Goal: Task Accomplishment & Management: Manage account settings

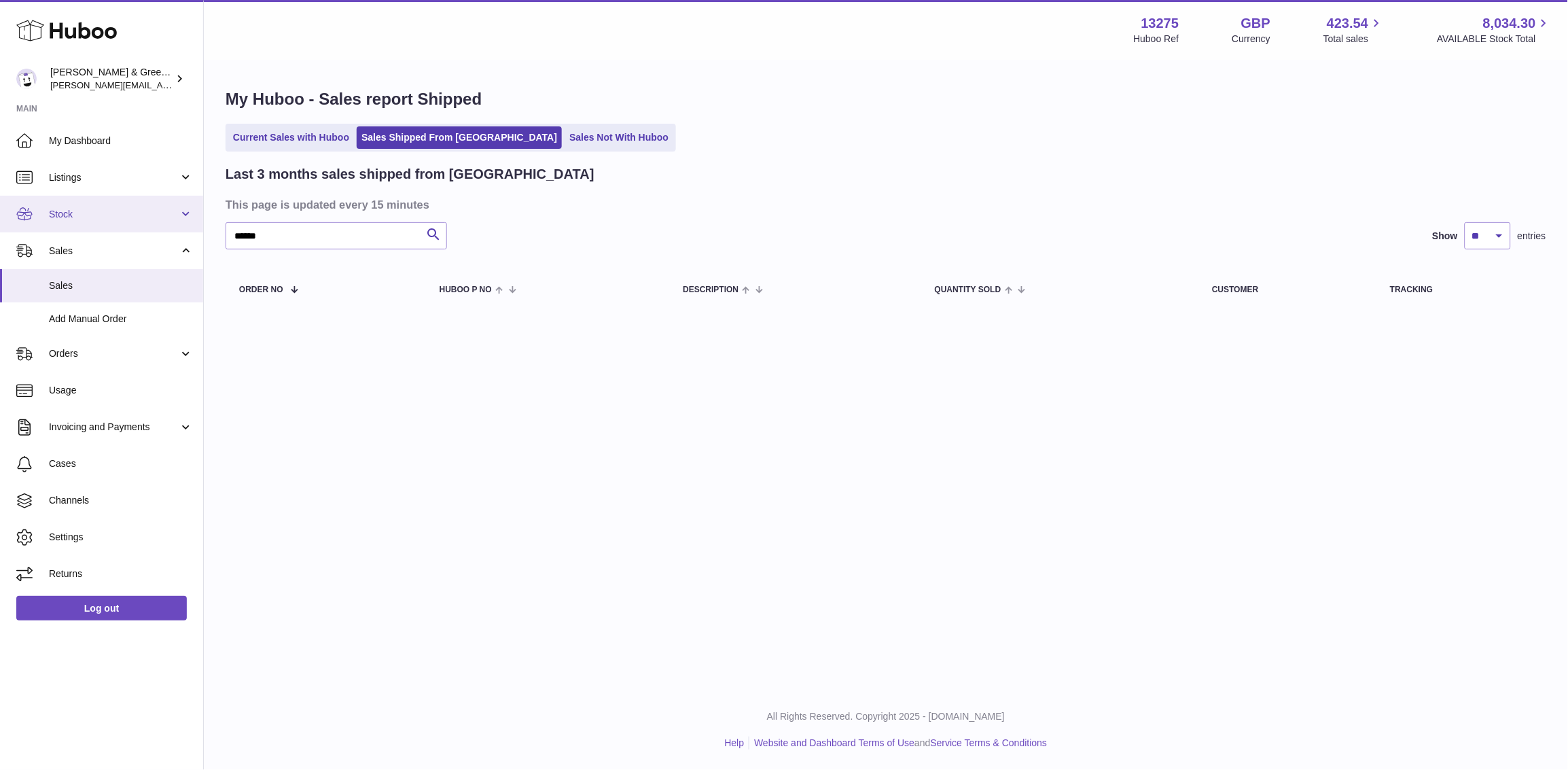
click at [152, 223] on link "Stock" at bounding box center [101, 214] width 203 height 37
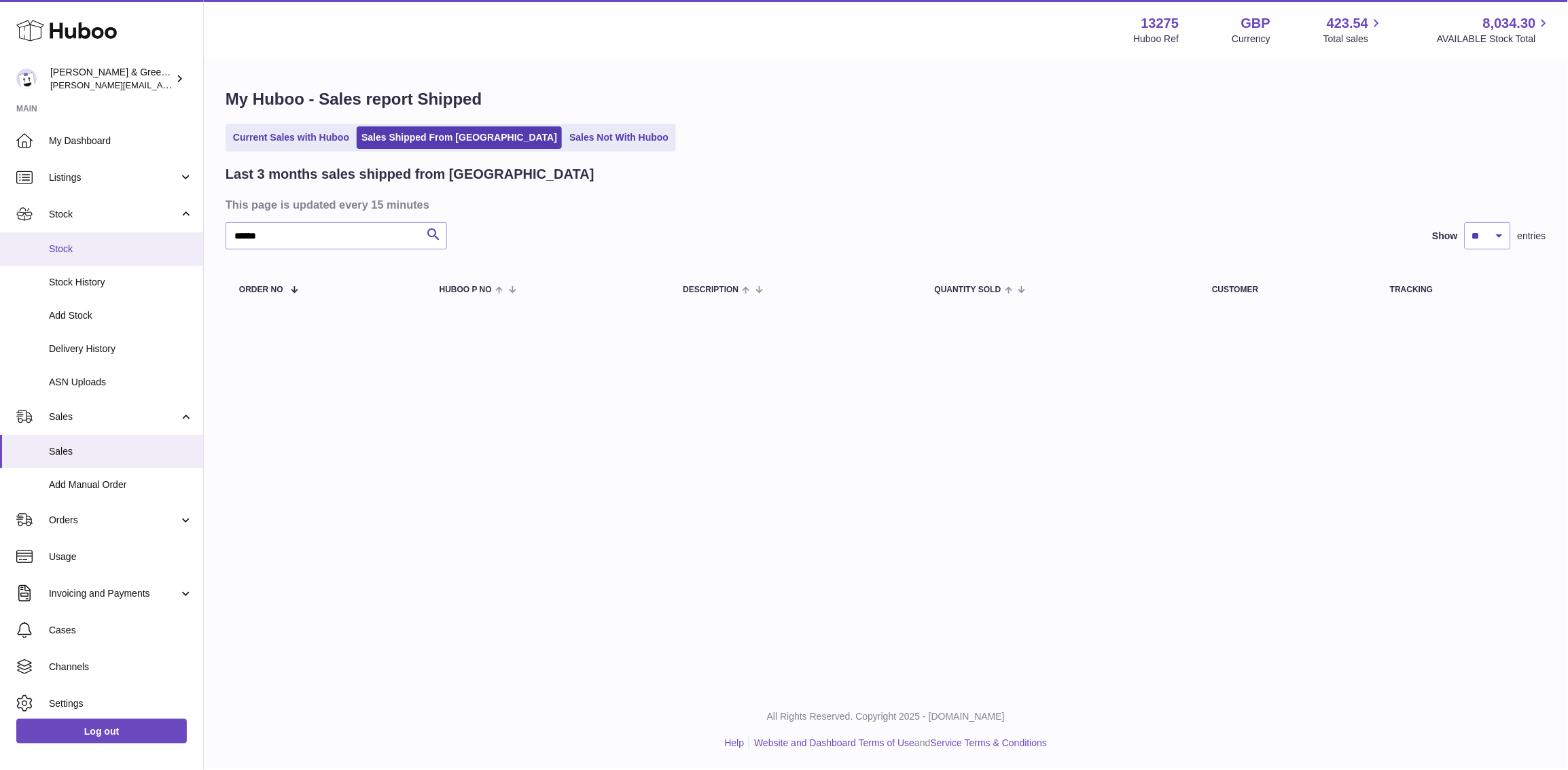
click at [149, 263] on link "Stock" at bounding box center [101, 248] width 203 height 33
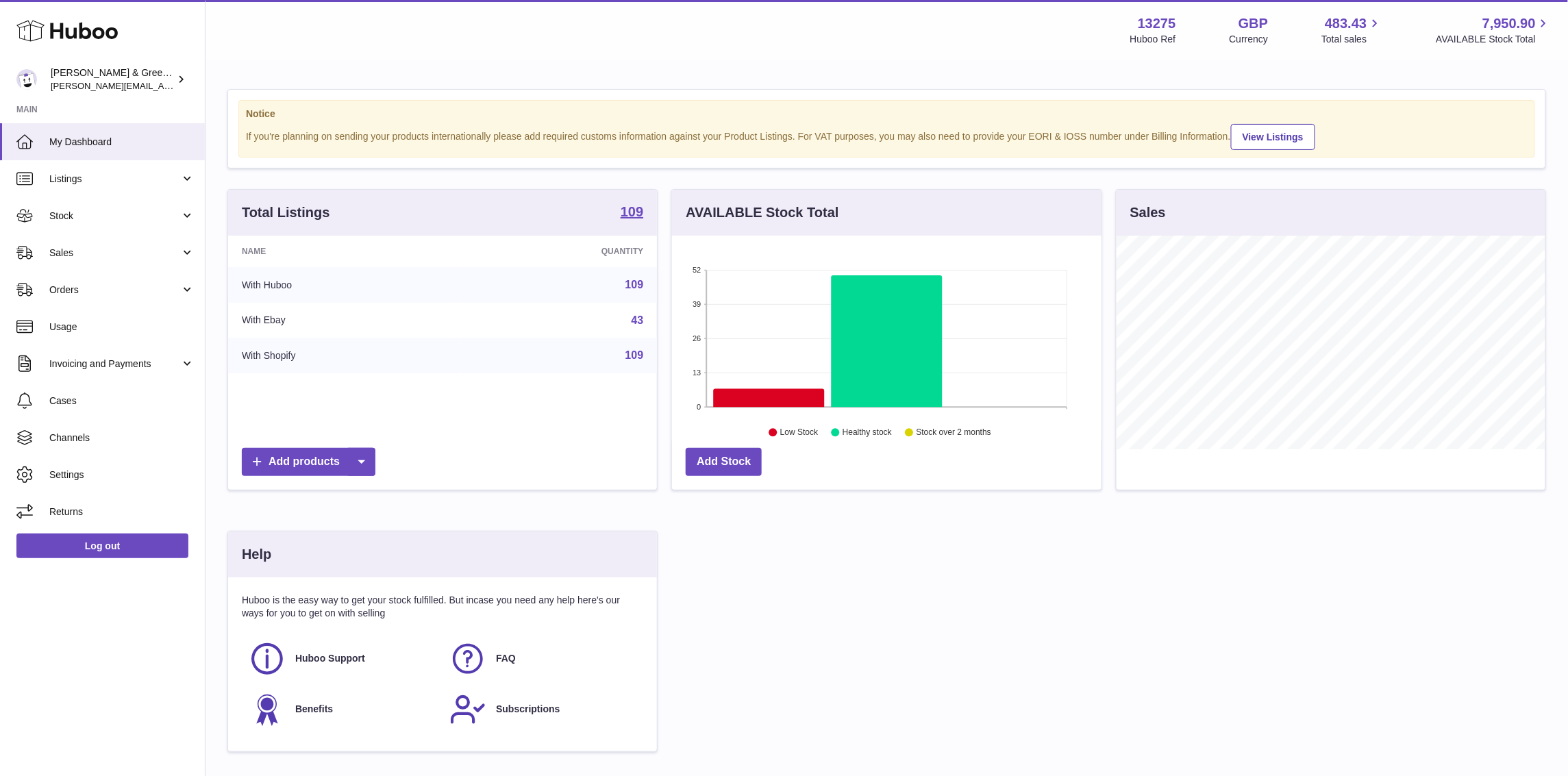
scroll to position [213, 429]
click at [123, 248] on span "Sales" at bounding box center [115, 253] width 131 height 13
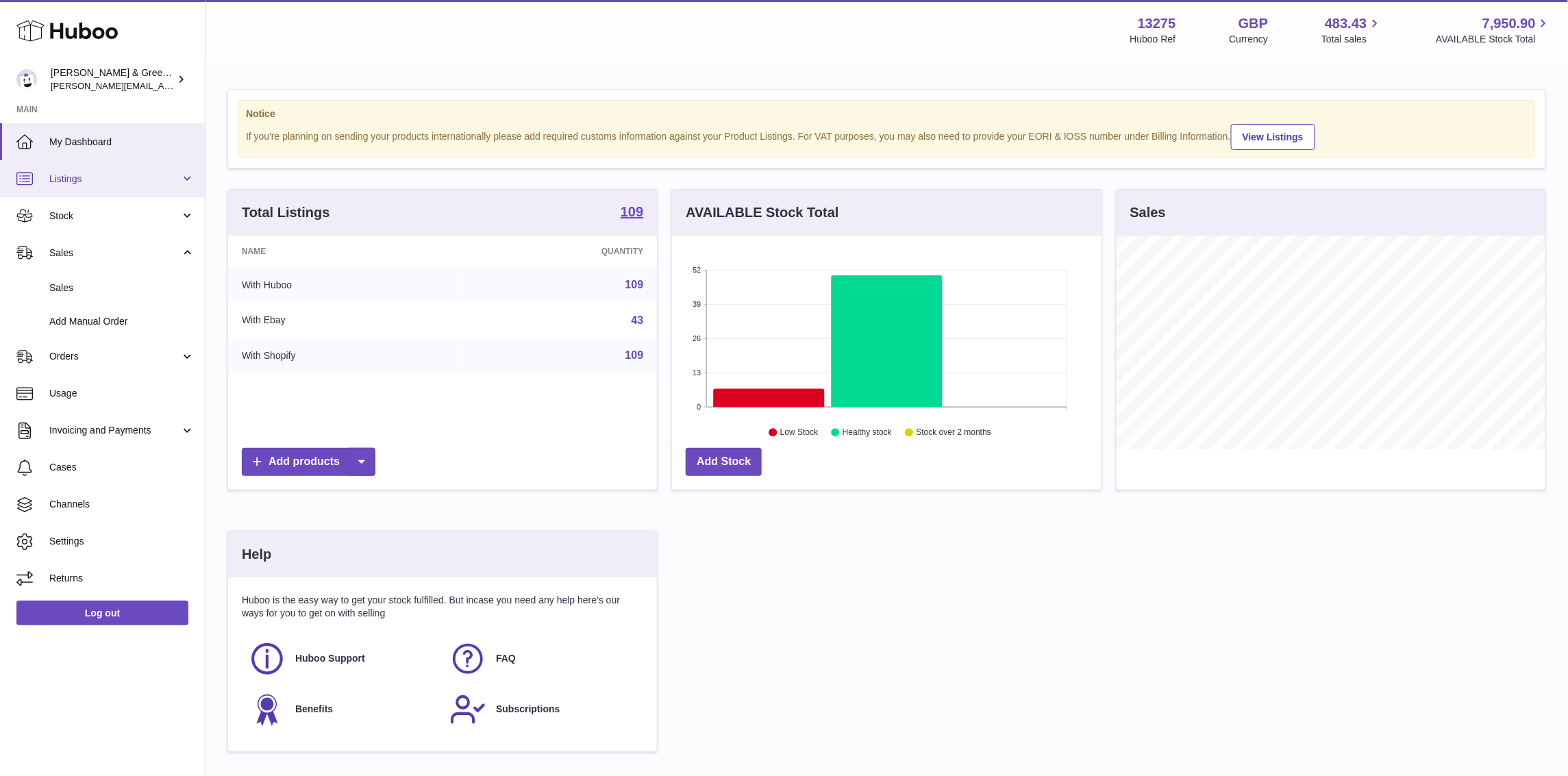
click at [137, 184] on span "Listings" at bounding box center [115, 179] width 131 height 13
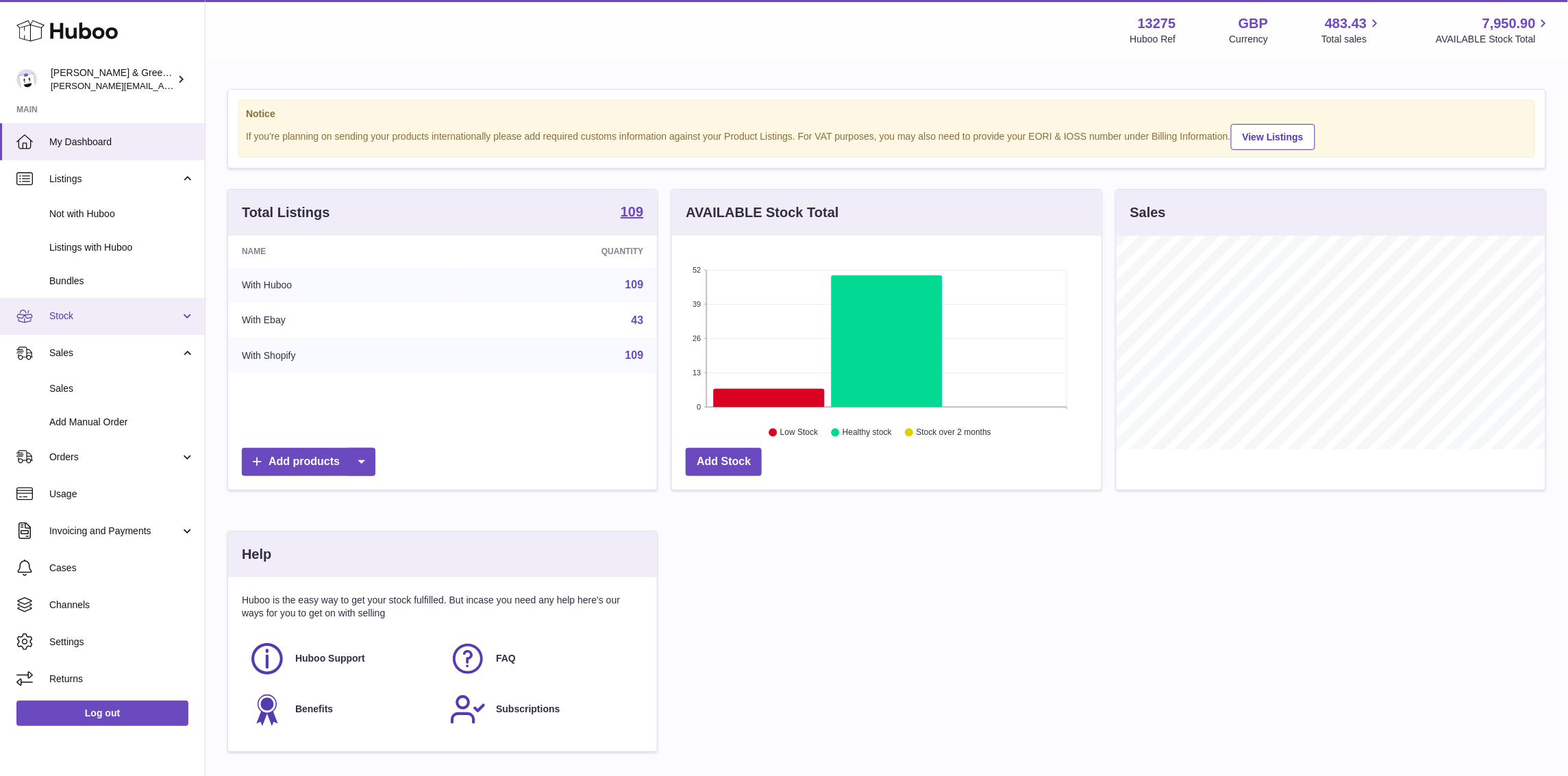
click at [96, 314] on span "Stock" at bounding box center [115, 316] width 131 height 13
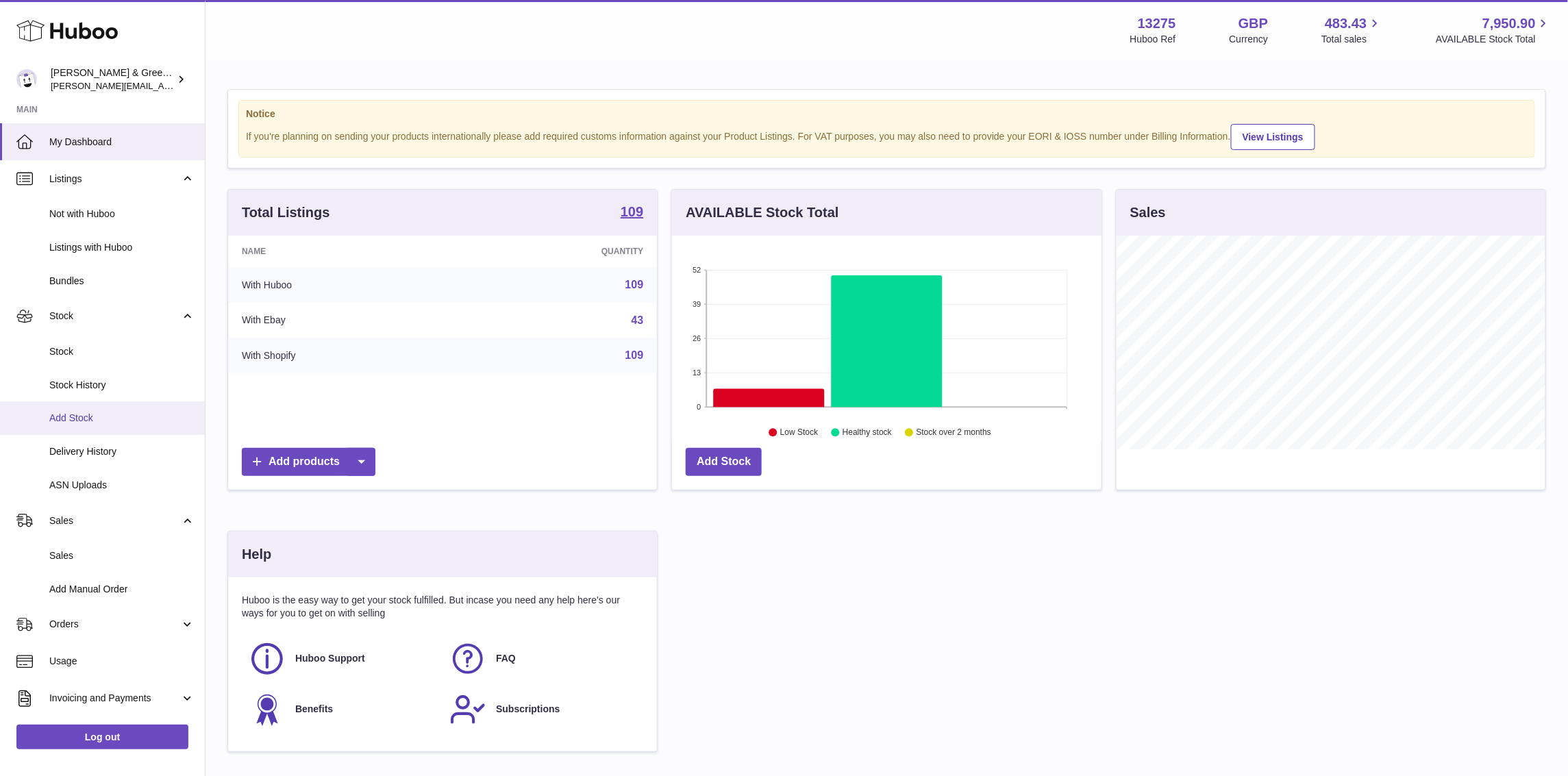
click at [120, 414] on span "Add Stock" at bounding box center [122, 418] width 146 height 13
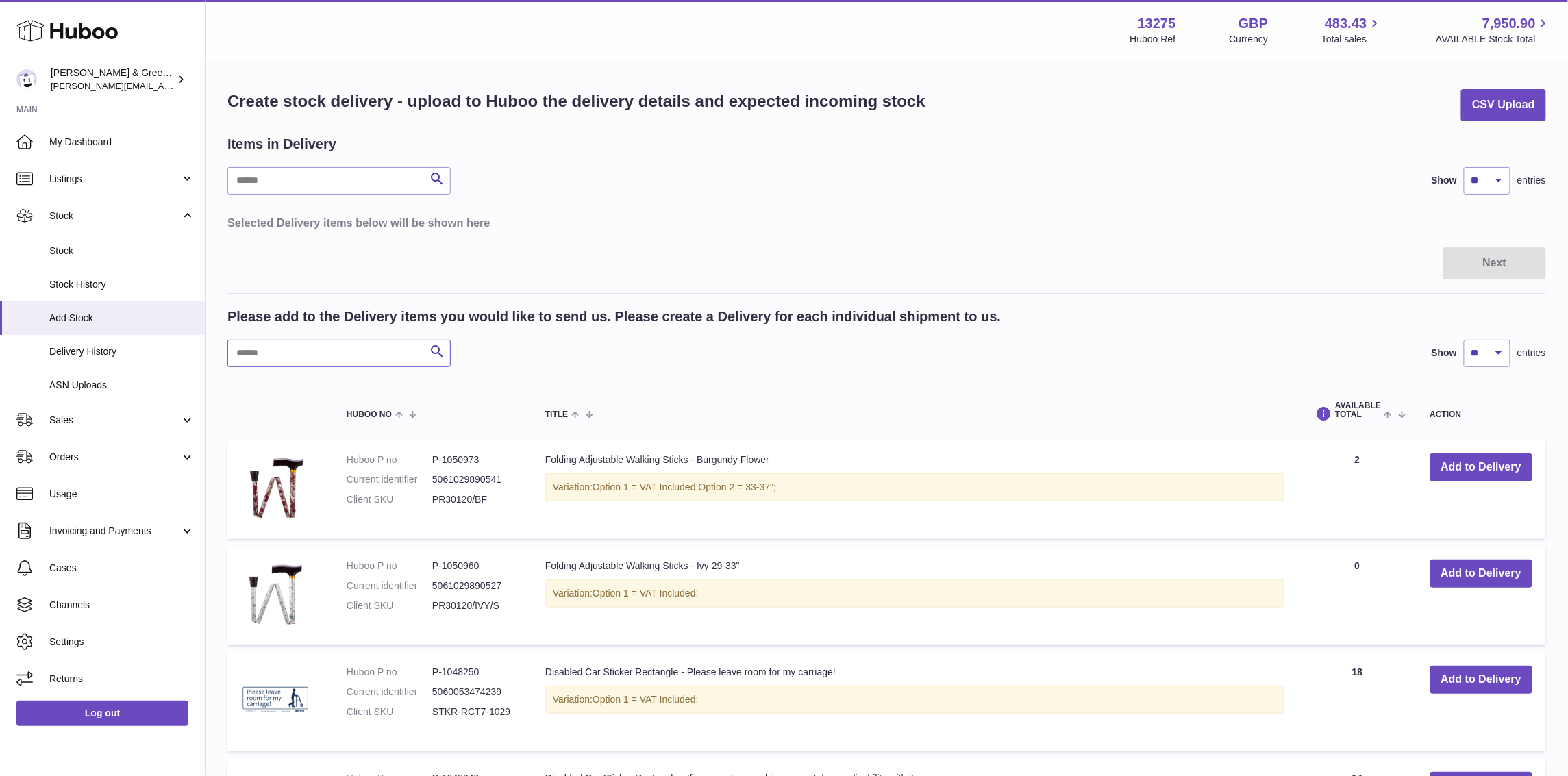
click at [343, 349] on input "text" at bounding box center [339, 353] width 223 height 27
type input "*"
type input "***"
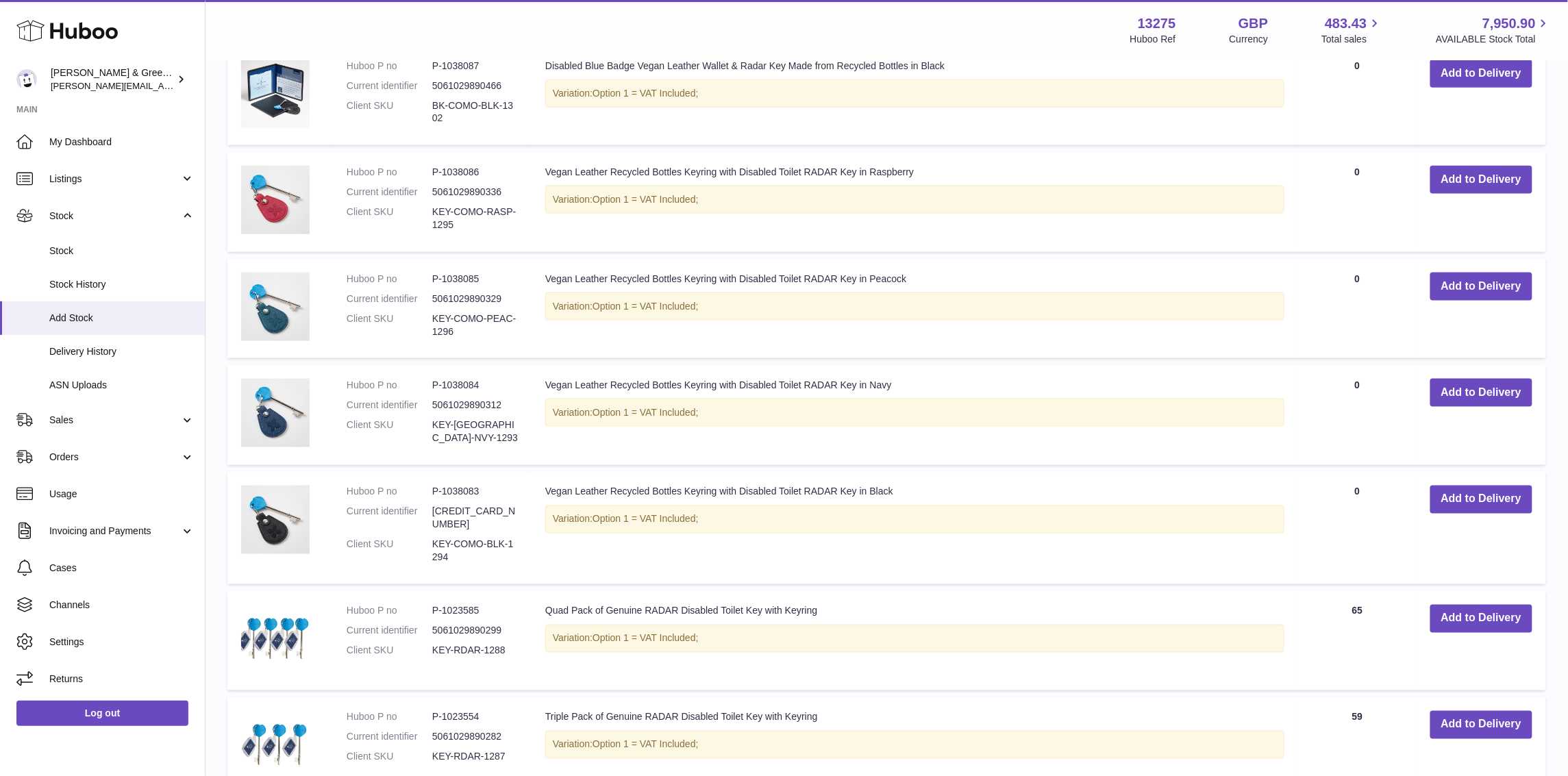
scroll to position [856, 0]
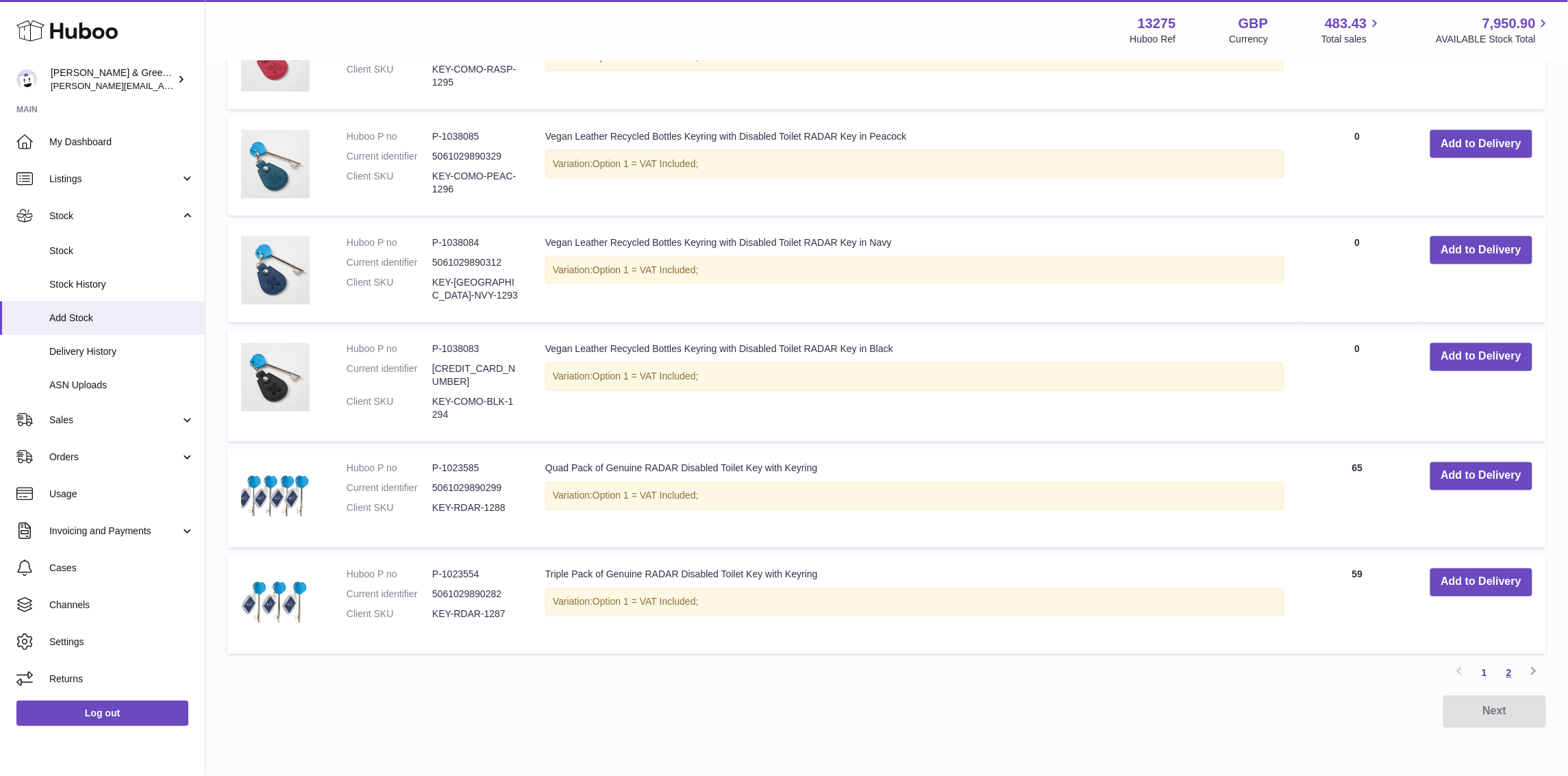
click at [1509, 660] on link "2" at bounding box center [1509, 672] width 25 height 25
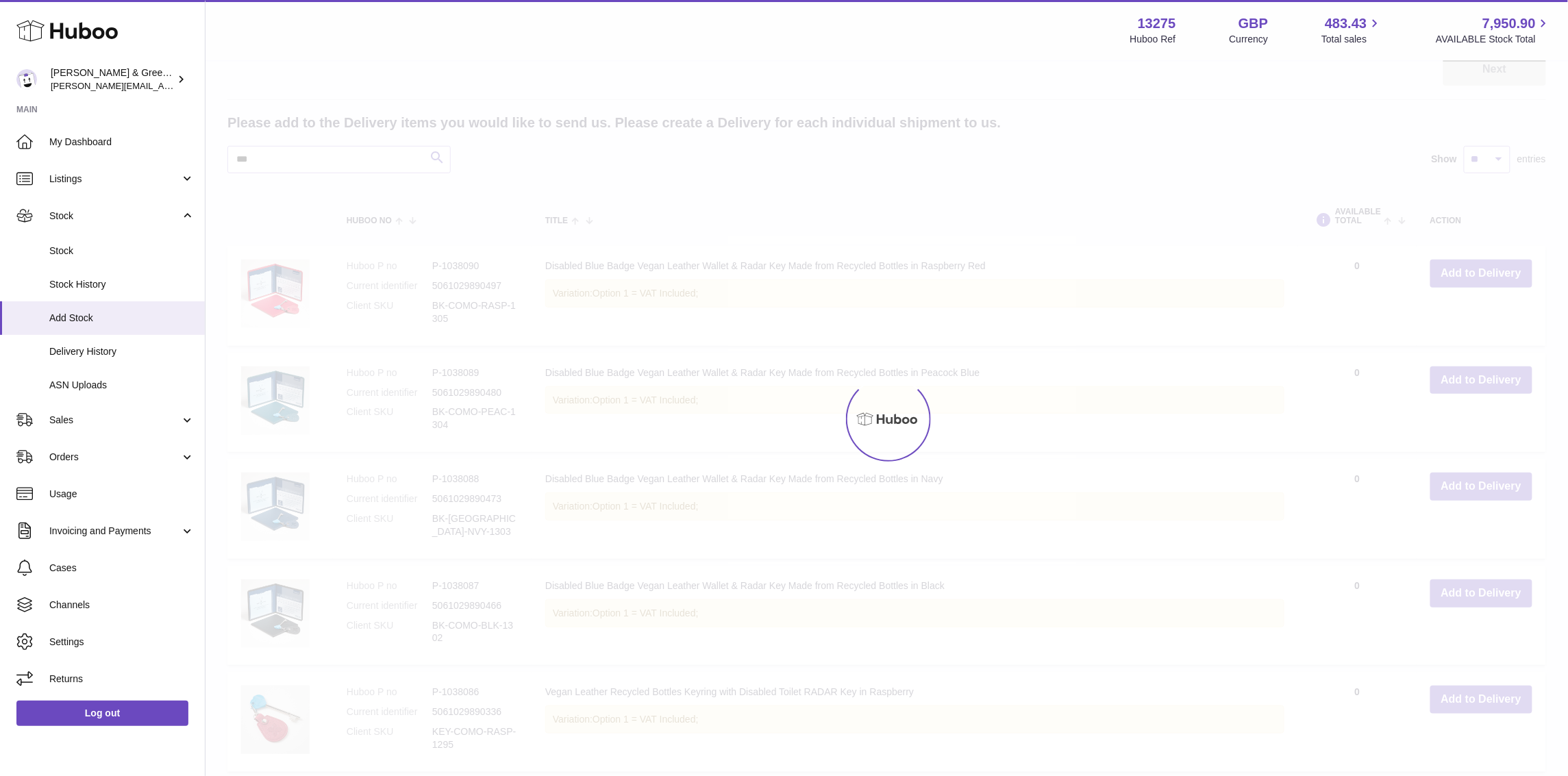
scroll to position [62, 0]
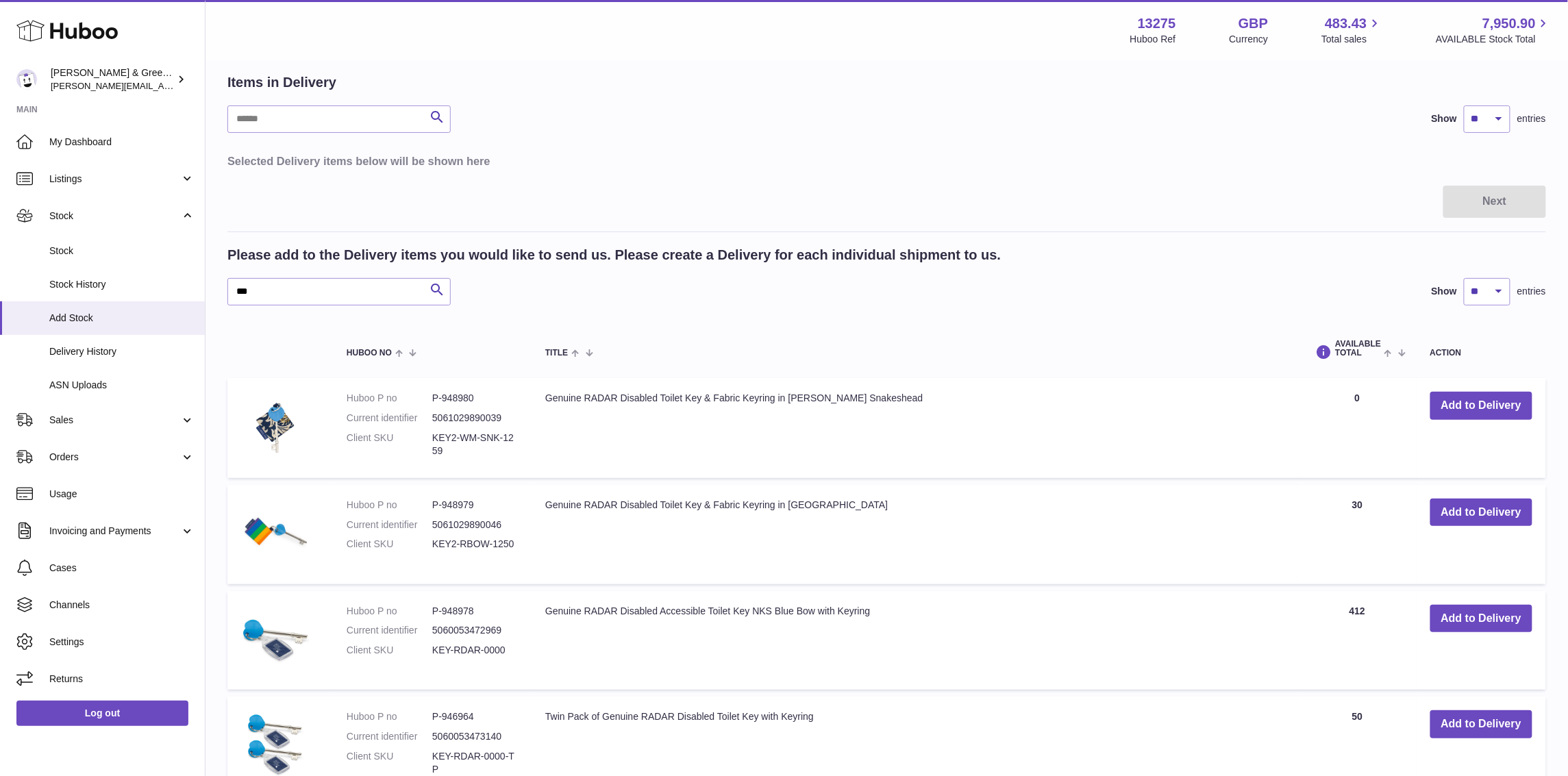
click at [1300, 216] on div "Next" at bounding box center [886, 201] width 1319 height 32
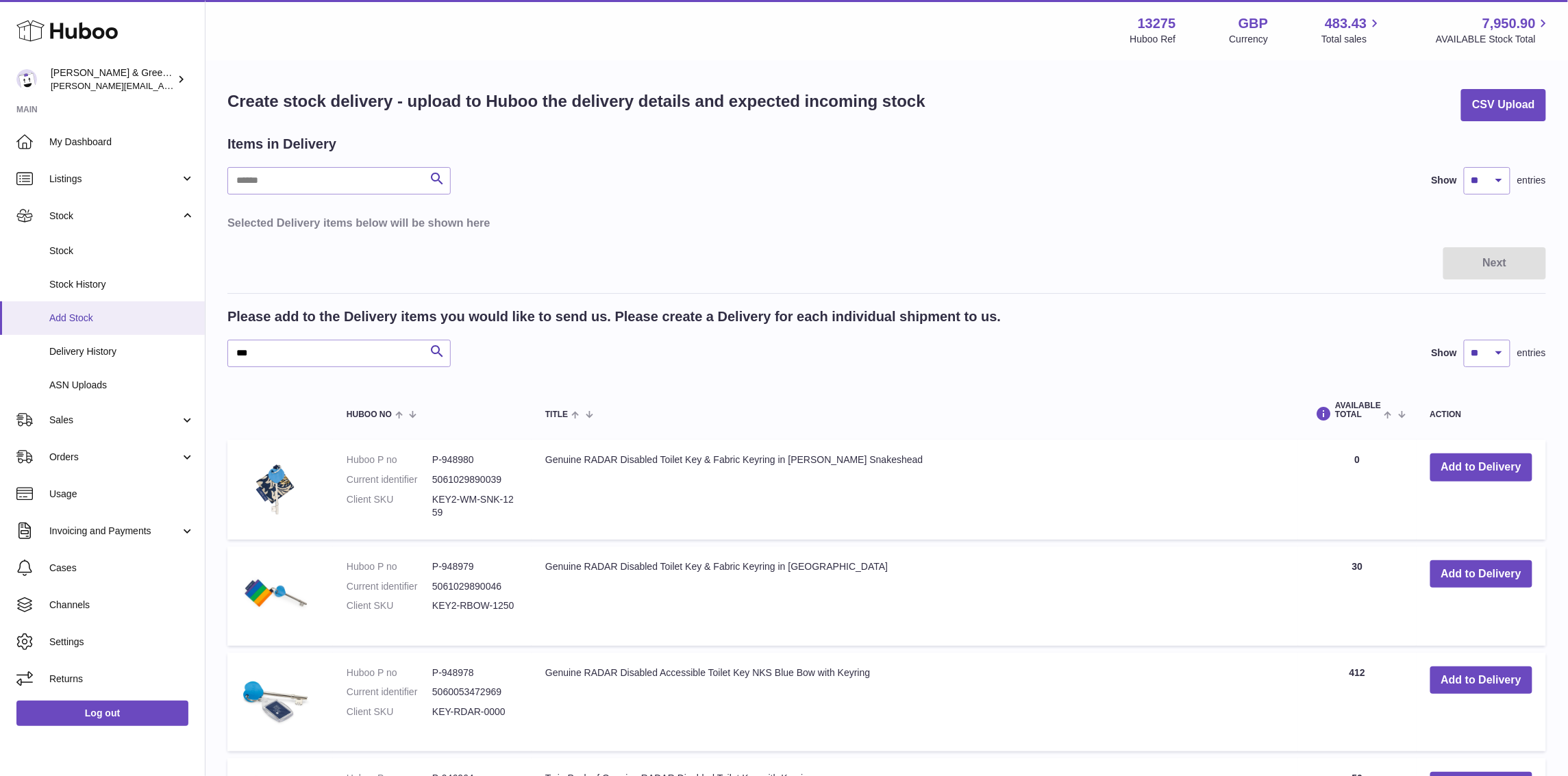
click at [131, 328] on link "Add Stock" at bounding box center [102, 317] width 205 height 34
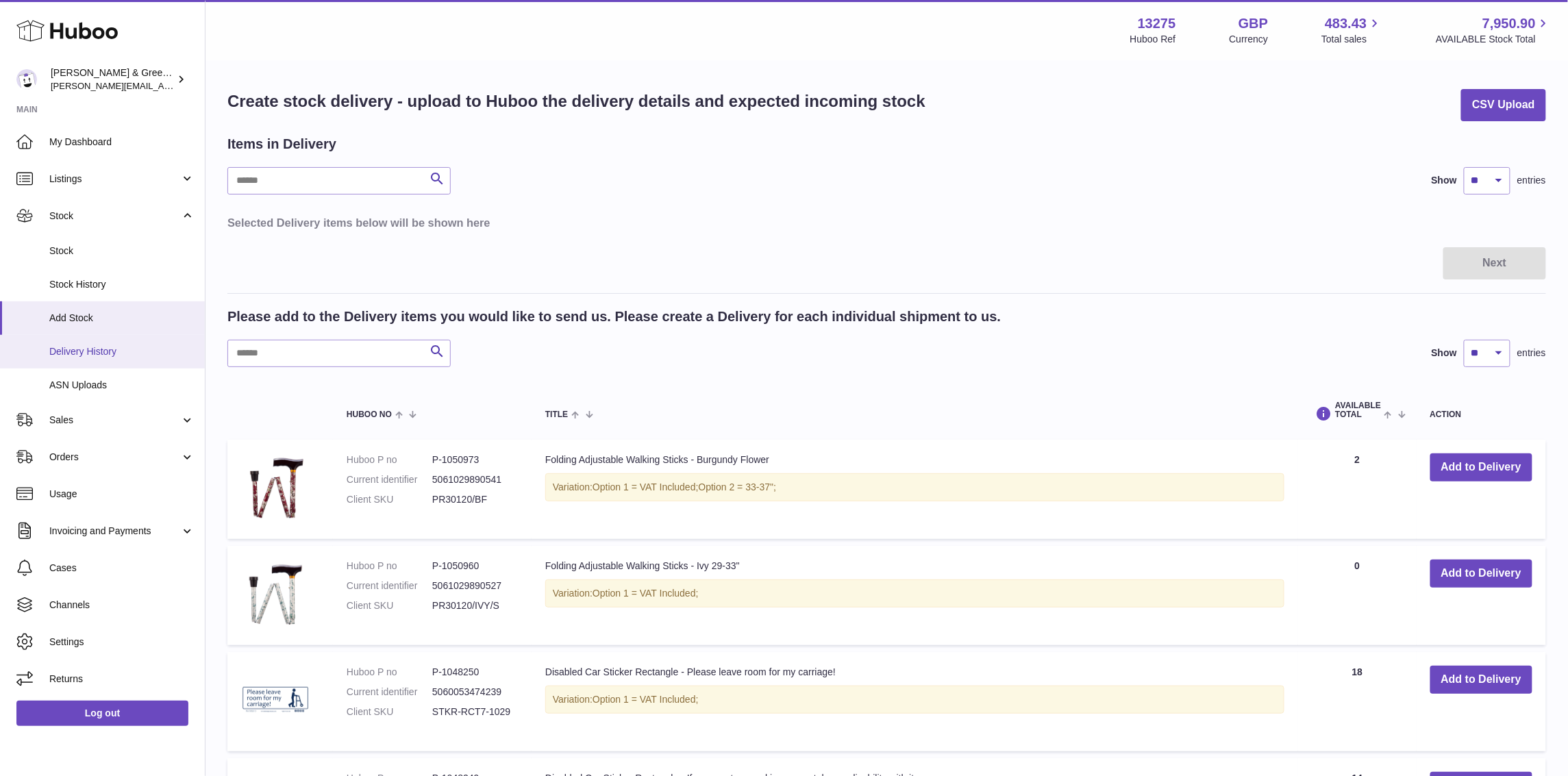
click at [79, 342] on link "Delivery History" at bounding box center [102, 351] width 205 height 34
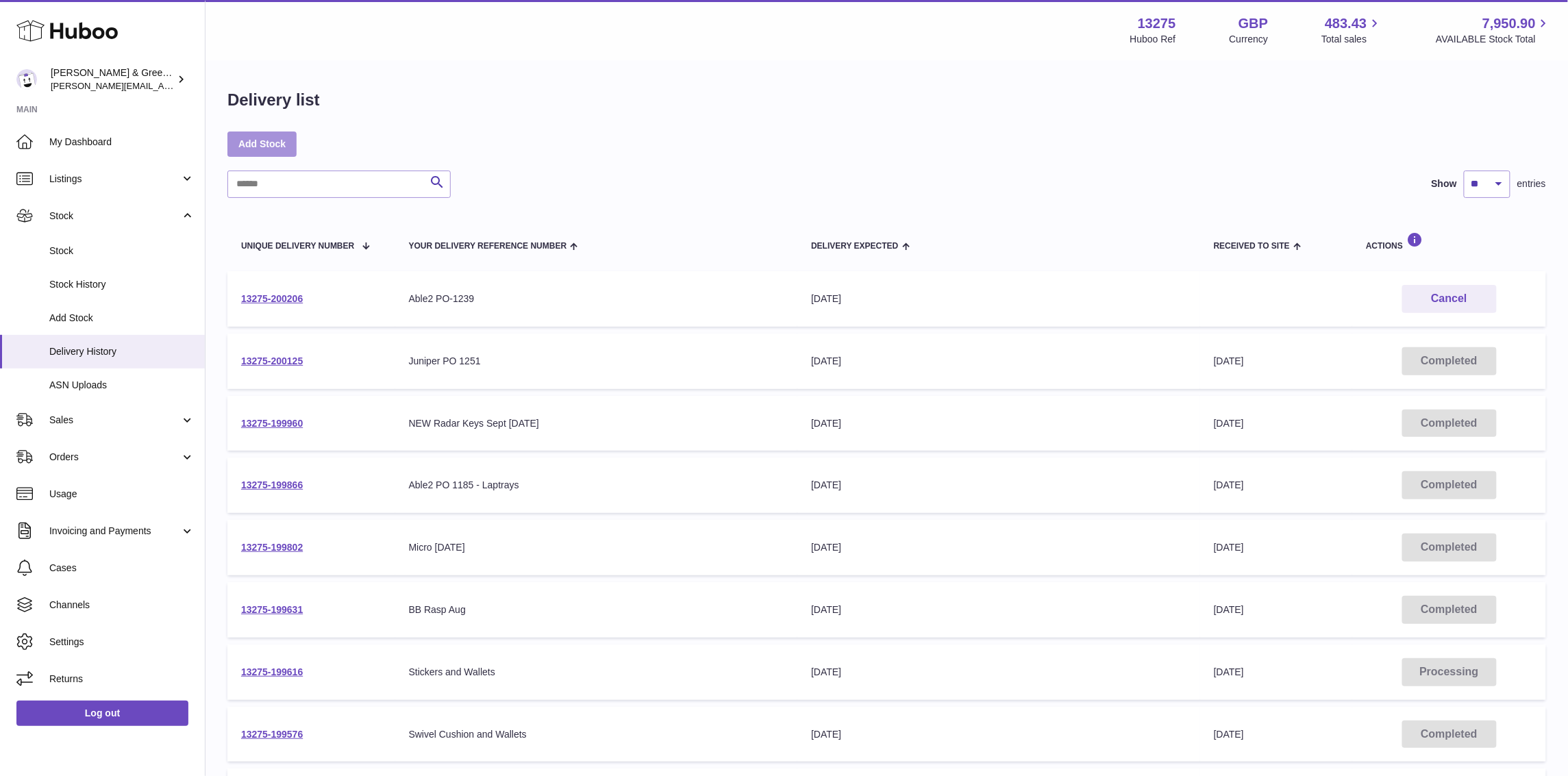
click at [235, 136] on link "Add Stock" at bounding box center [262, 144] width 69 height 25
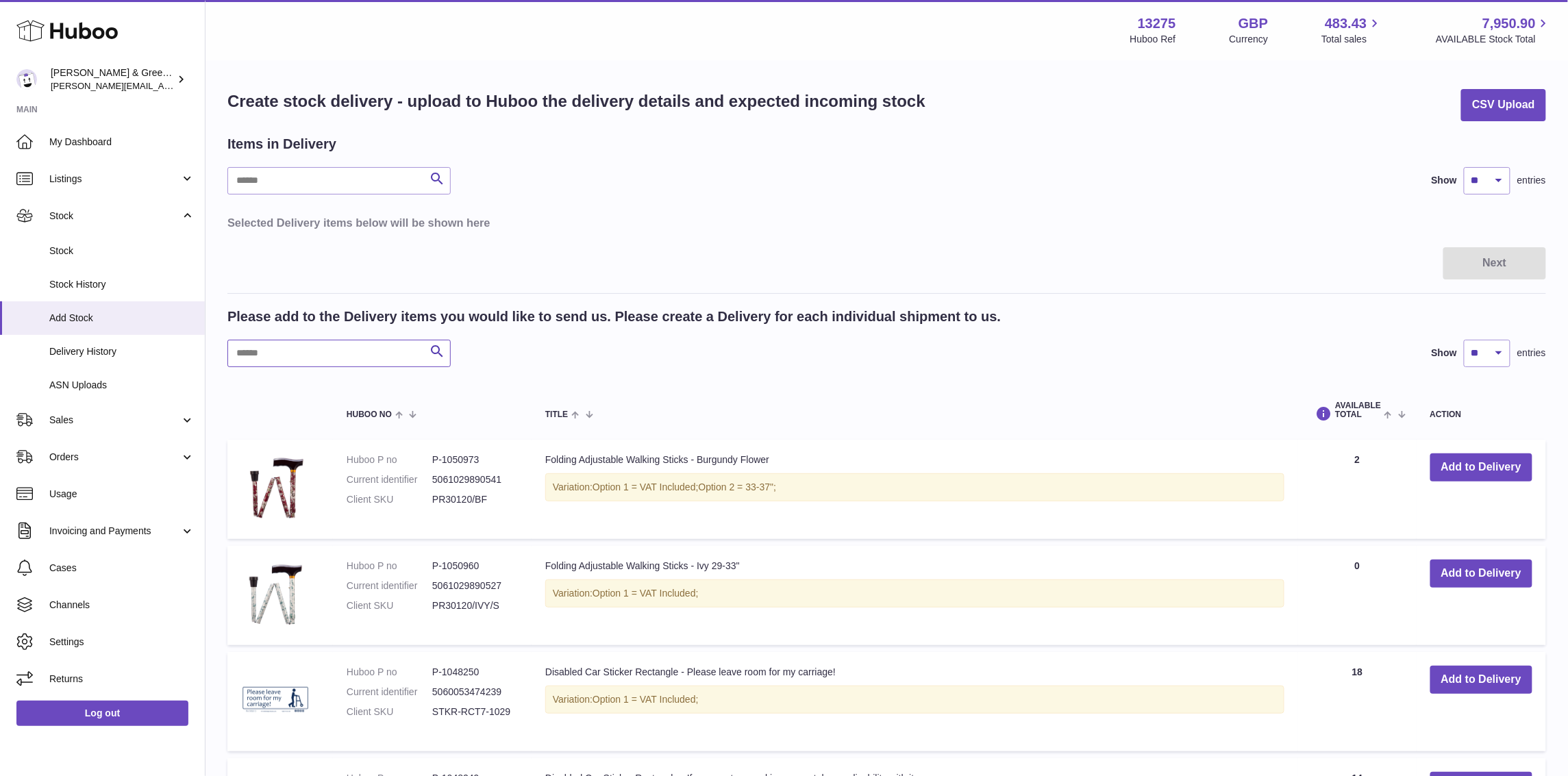
click at [278, 358] on input "text" at bounding box center [339, 353] width 223 height 27
type input "***"
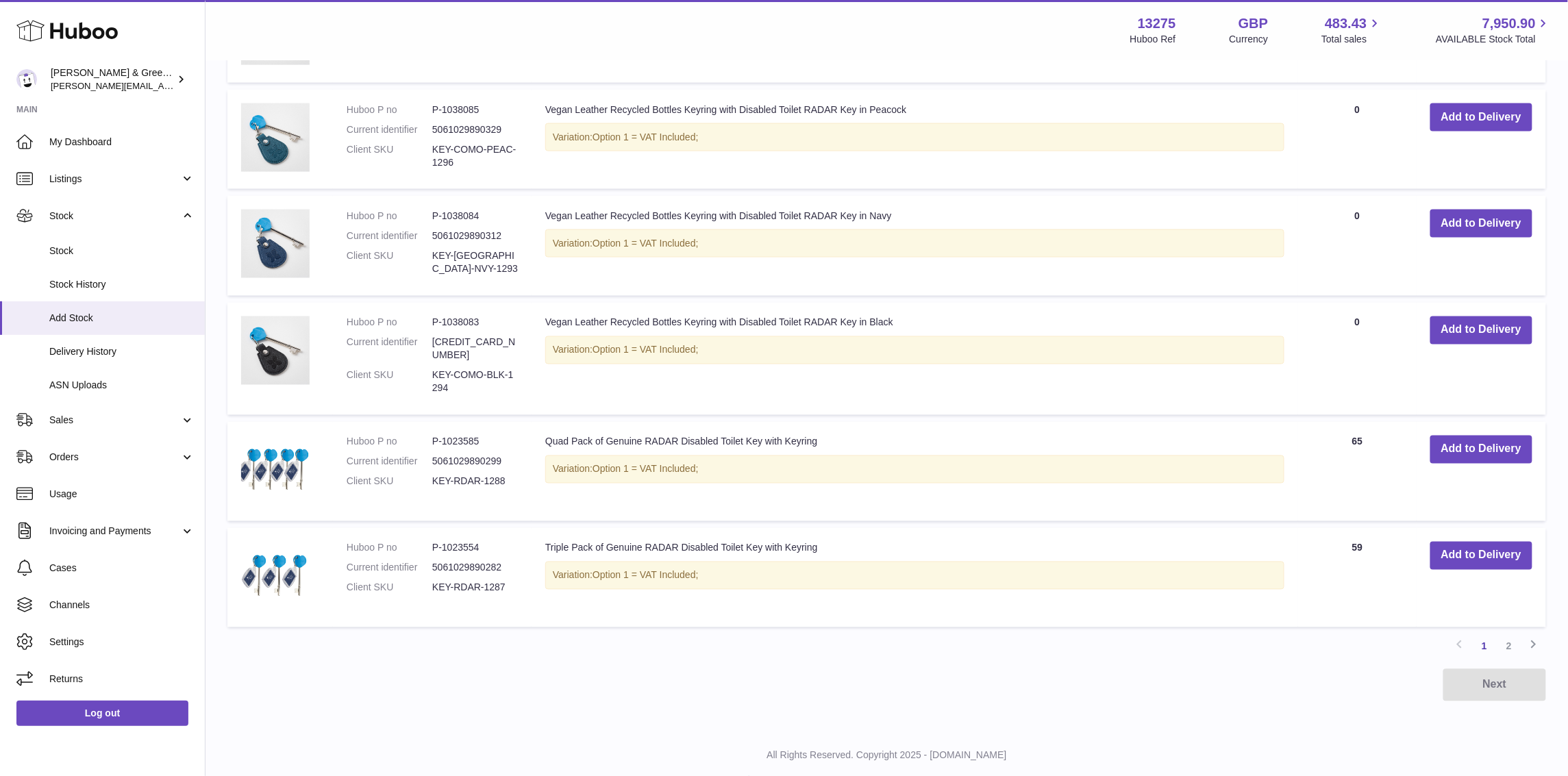
scroll to position [898, 0]
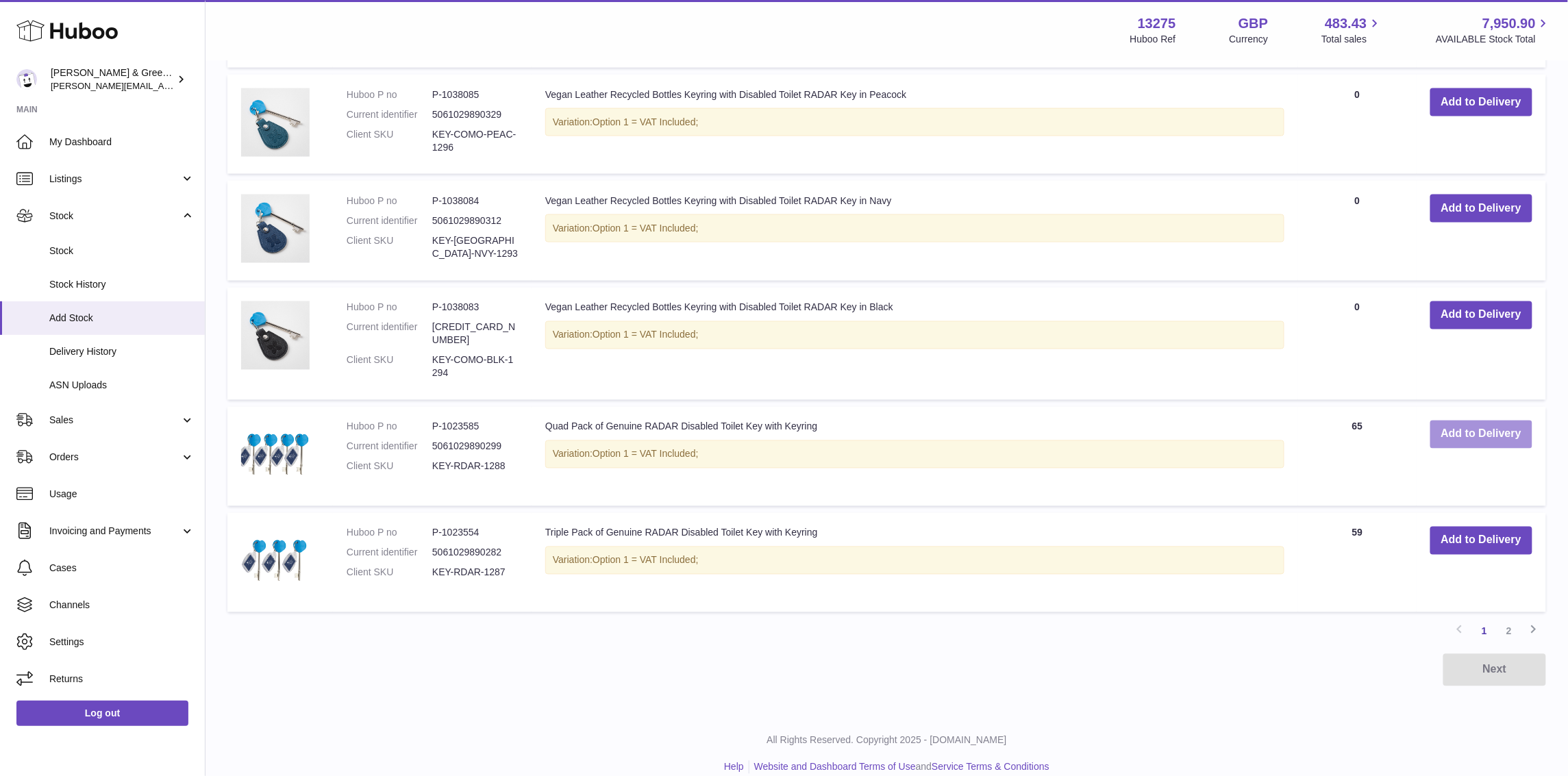
click at [1511, 420] on button "Add to Delivery" at bounding box center [1482, 434] width 102 height 28
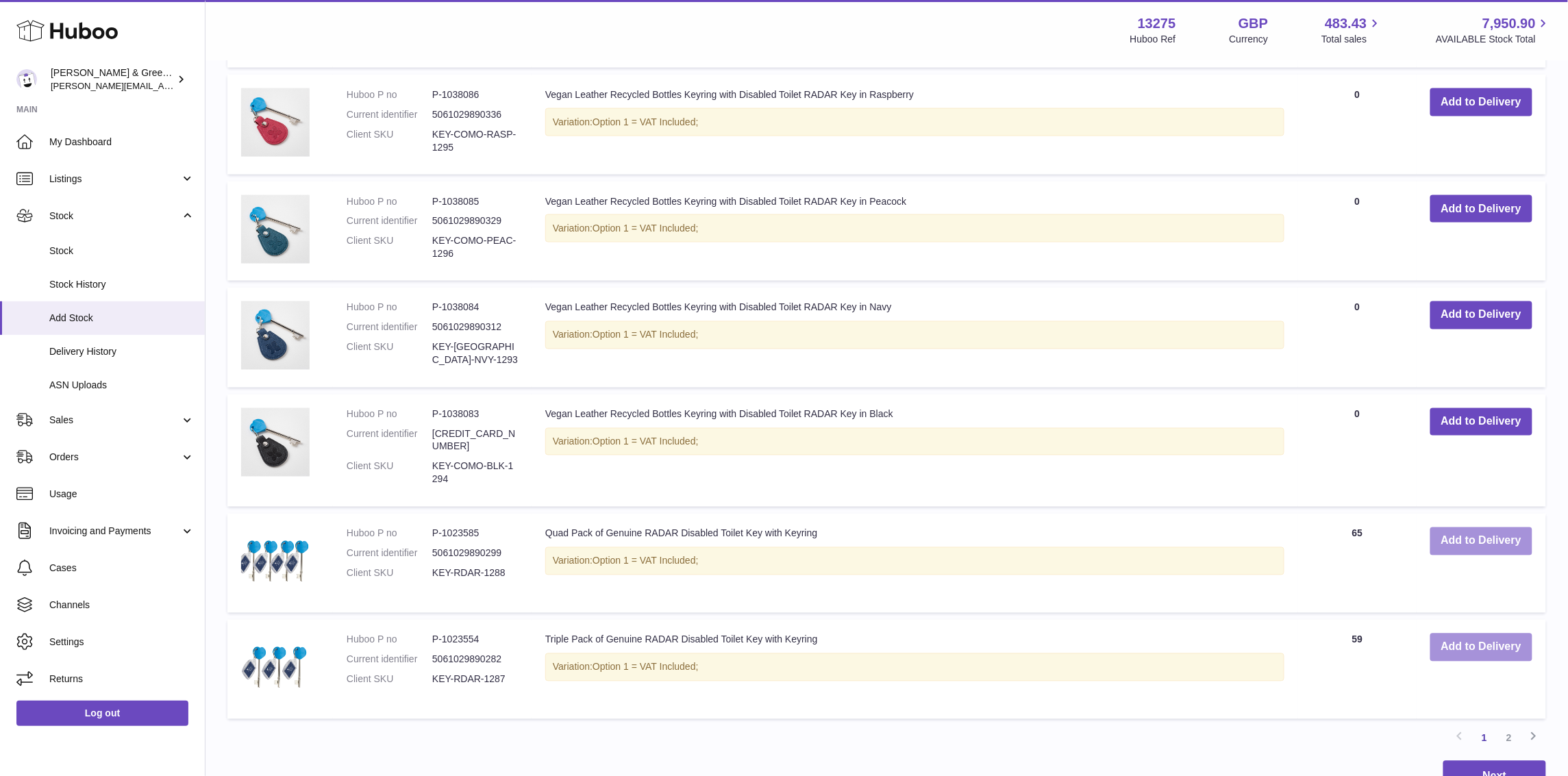
scroll to position [1026, 0]
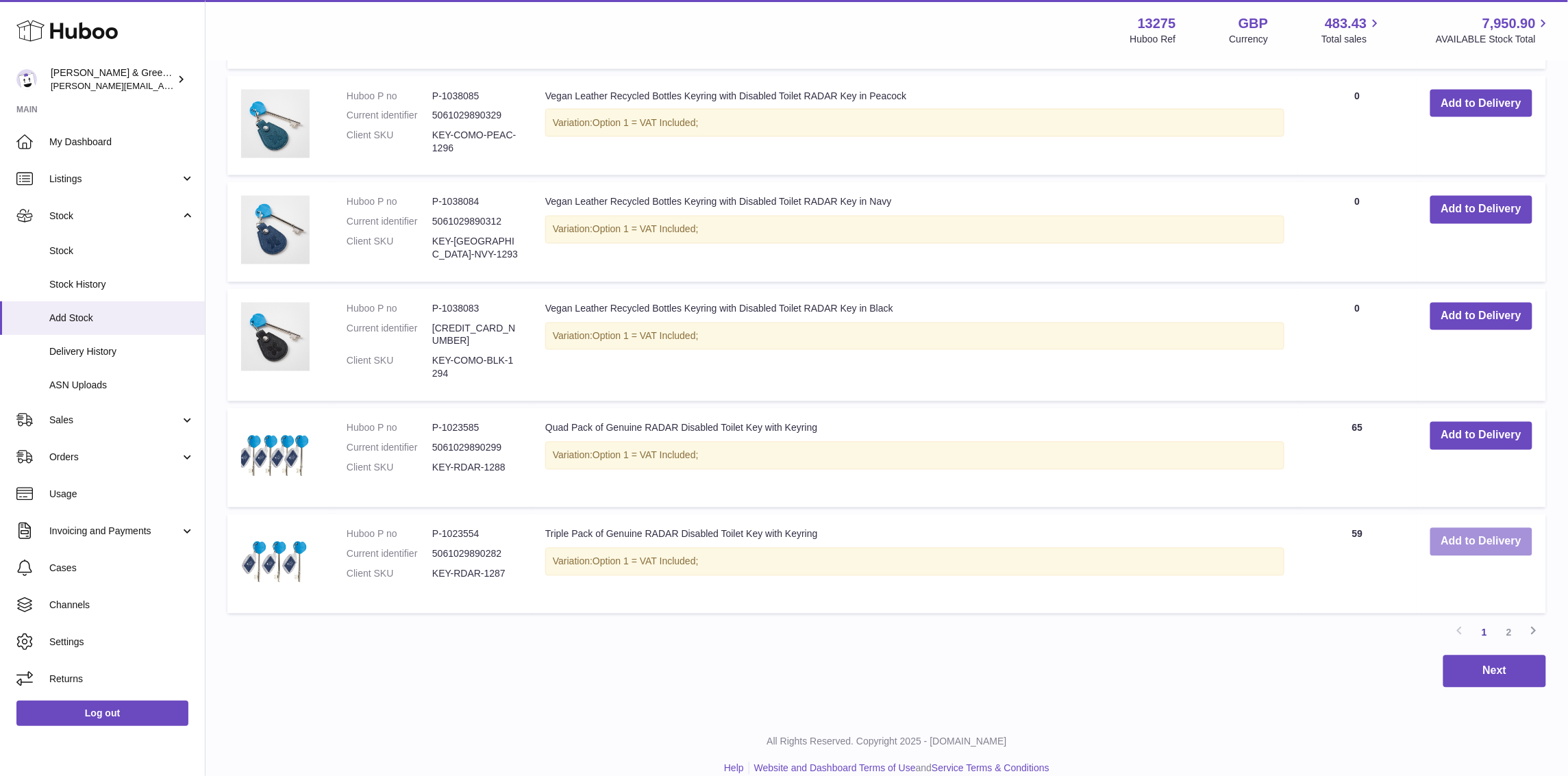
click at [1454, 528] on button "Add to Delivery" at bounding box center [1482, 541] width 102 height 28
click at [1512, 621] on link "2" at bounding box center [1509, 633] width 25 height 25
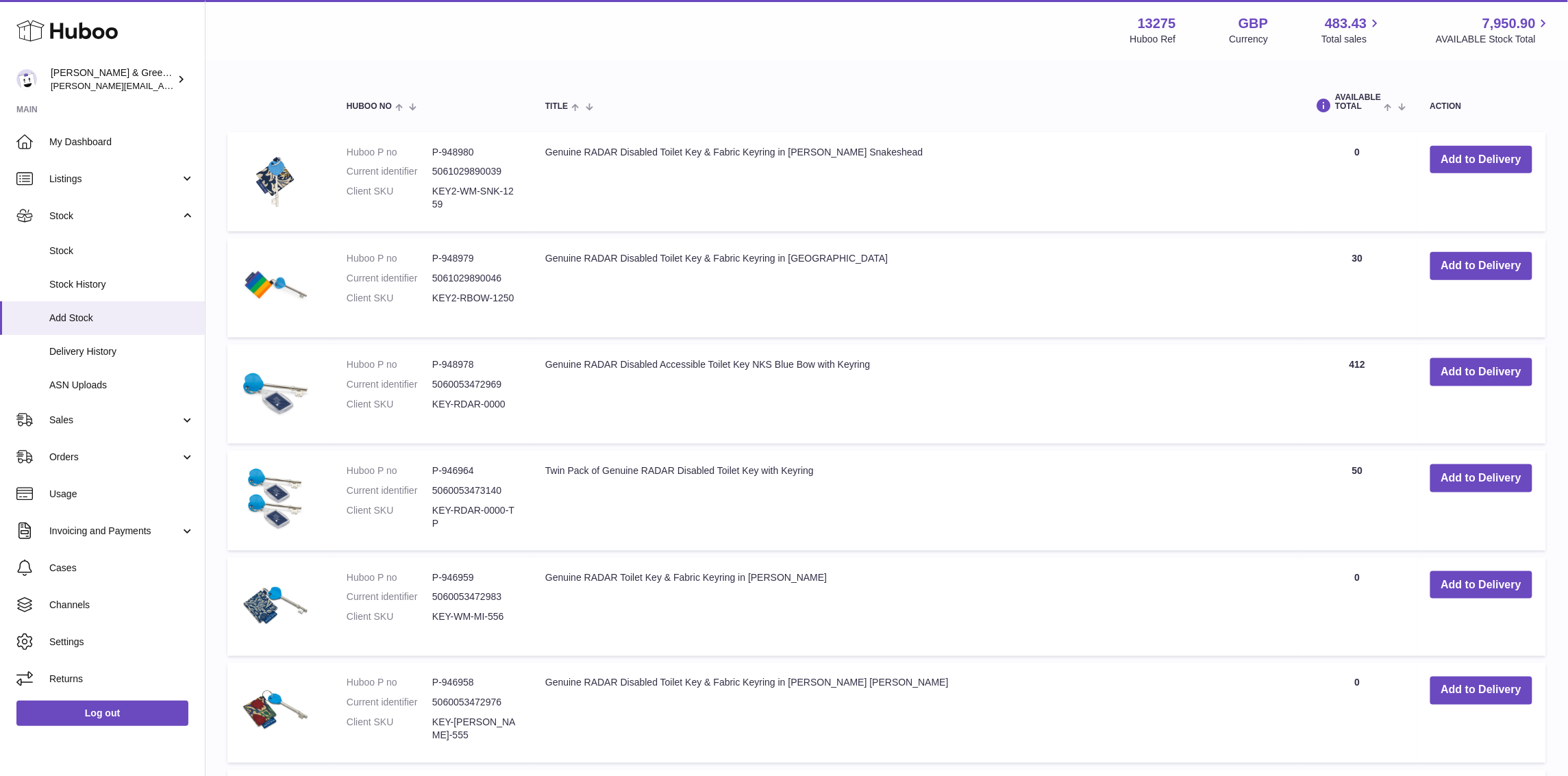
scroll to position [575, 0]
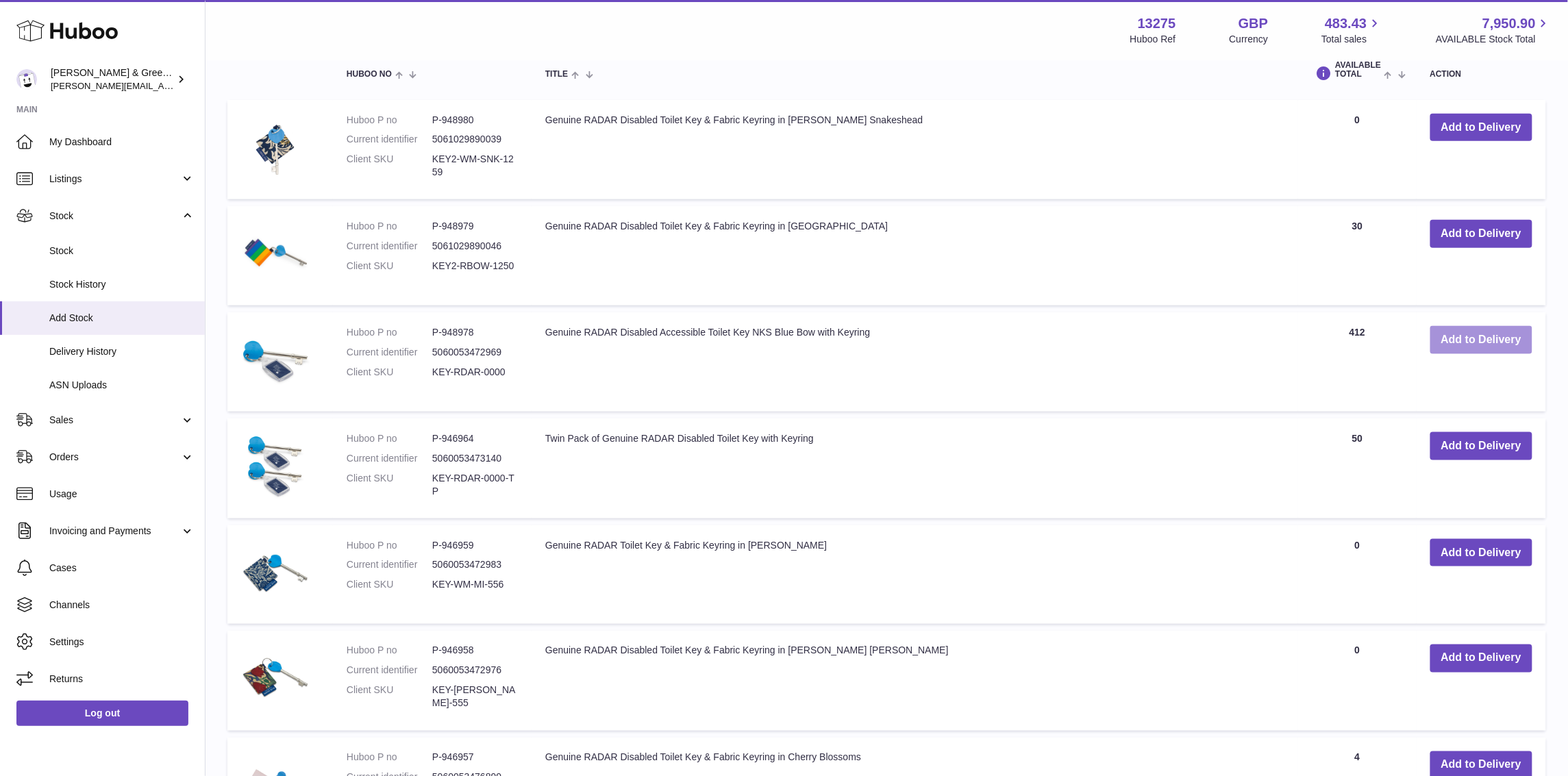
click at [1458, 330] on button "Add to Delivery" at bounding box center [1482, 339] width 102 height 28
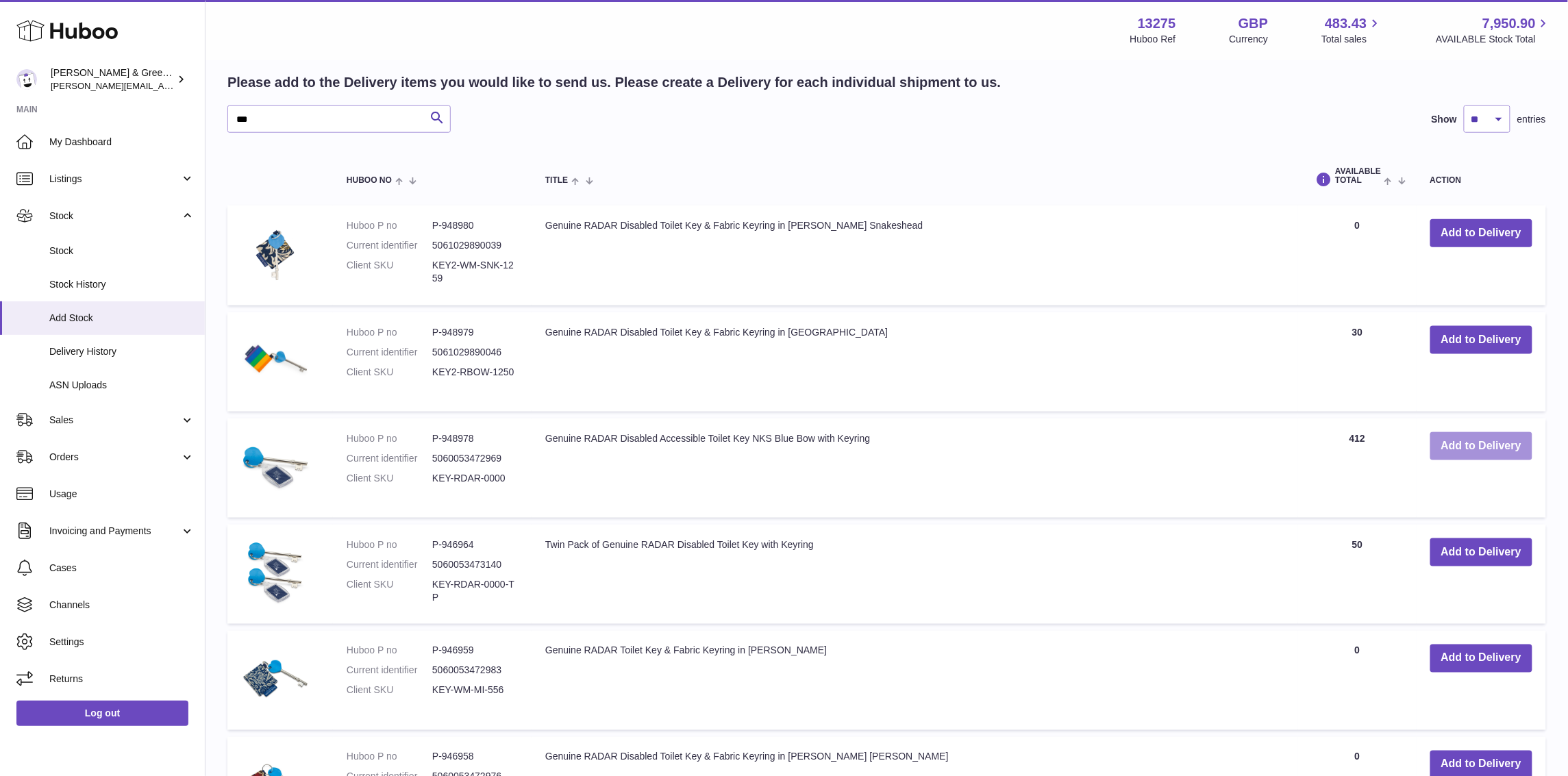
scroll to position [680, 0]
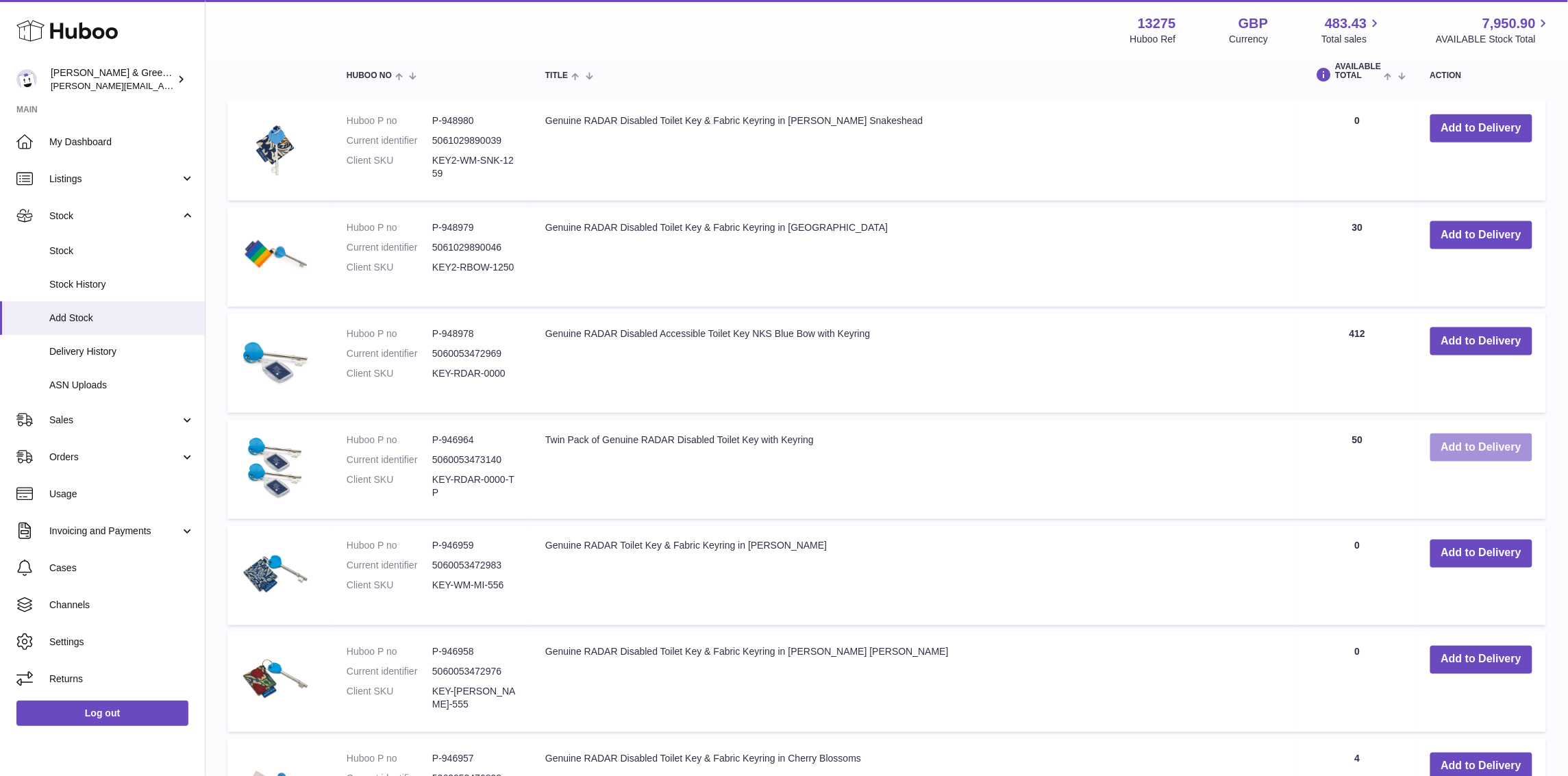
click at [1472, 441] on button "Add to Delivery" at bounding box center [1482, 447] width 102 height 28
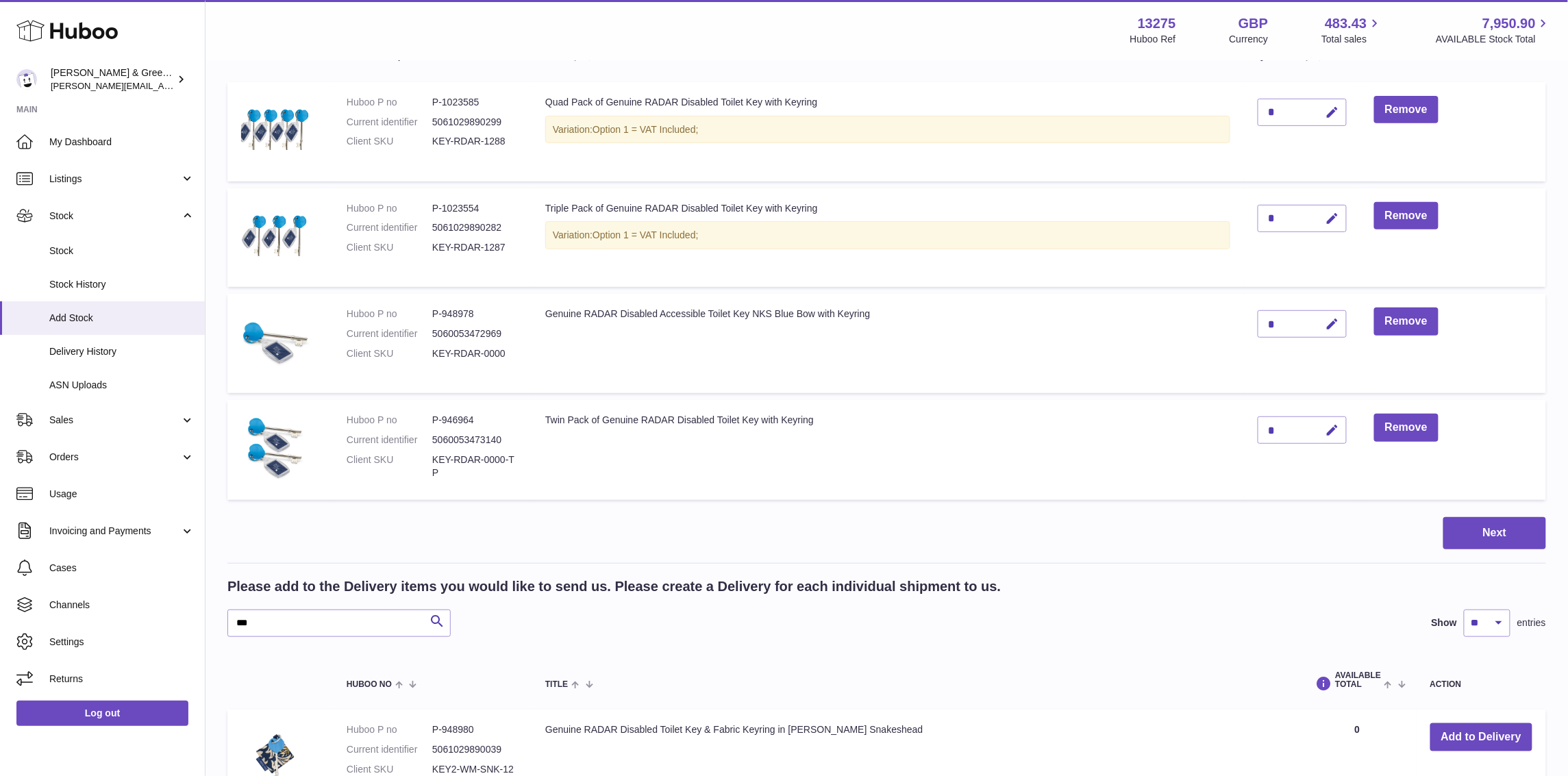
scroll to position [0, 0]
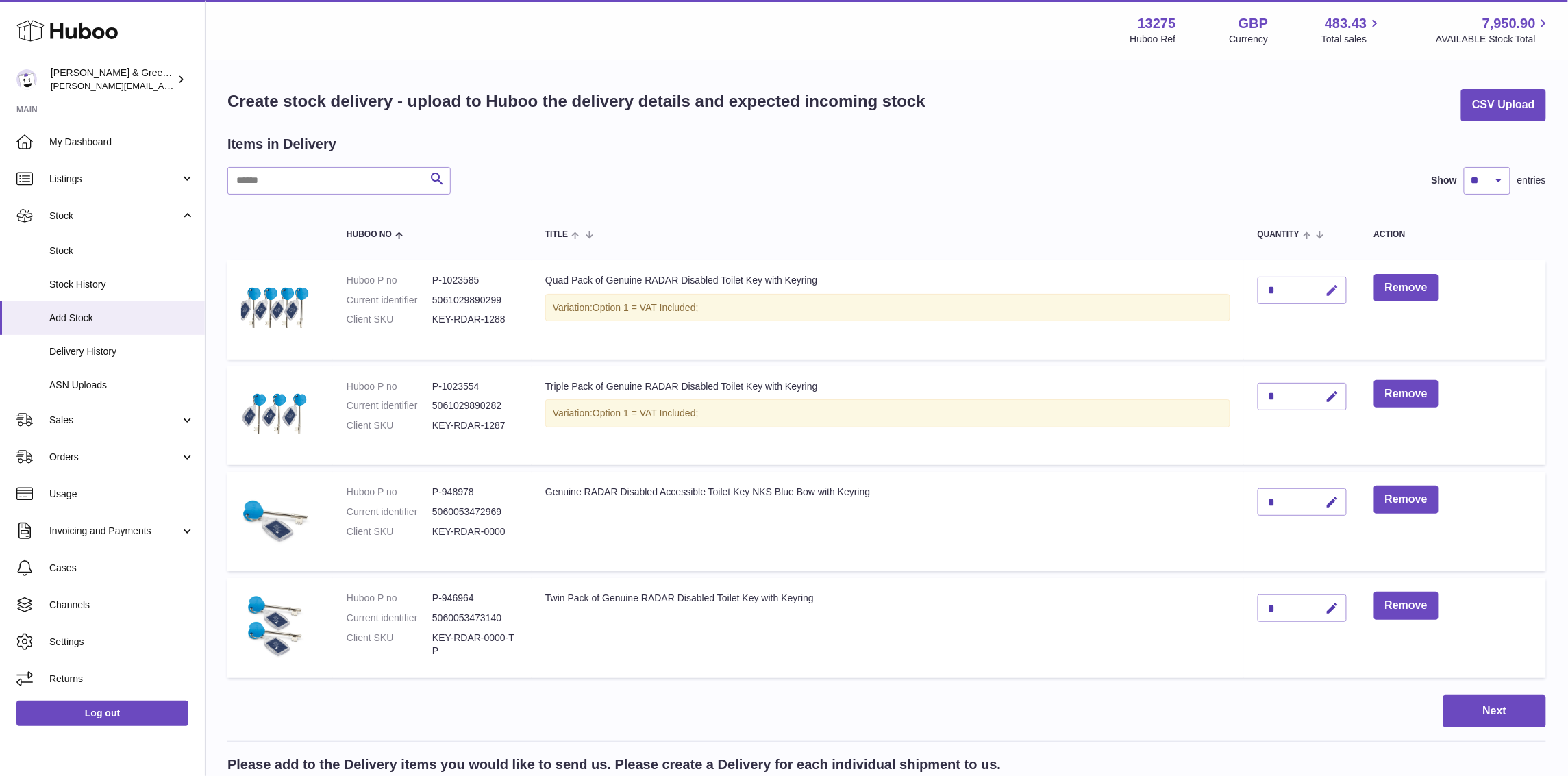
click at [1337, 297] on icon "button" at bounding box center [1333, 291] width 15 height 15
drag, startPoint x: 1284, startPoint y: 289, endPoint x: 1244, endPoint y: 306, distance: 43.5
click at [1244, 306] on td "*" at bounding box center [1302, 309] width 116 height 99
drag, startPoint x: 1290, startPoint y: 289, endPoint x: 1240, endPoint y: 300, distance: 51.2
click at [1240, 300] on tr "Huboo P no P-1023585 Current identifier 5061029890299 Client SKU KEY-RDAR-1288 …" at bounding box center [886, 309] width 1319 height 99
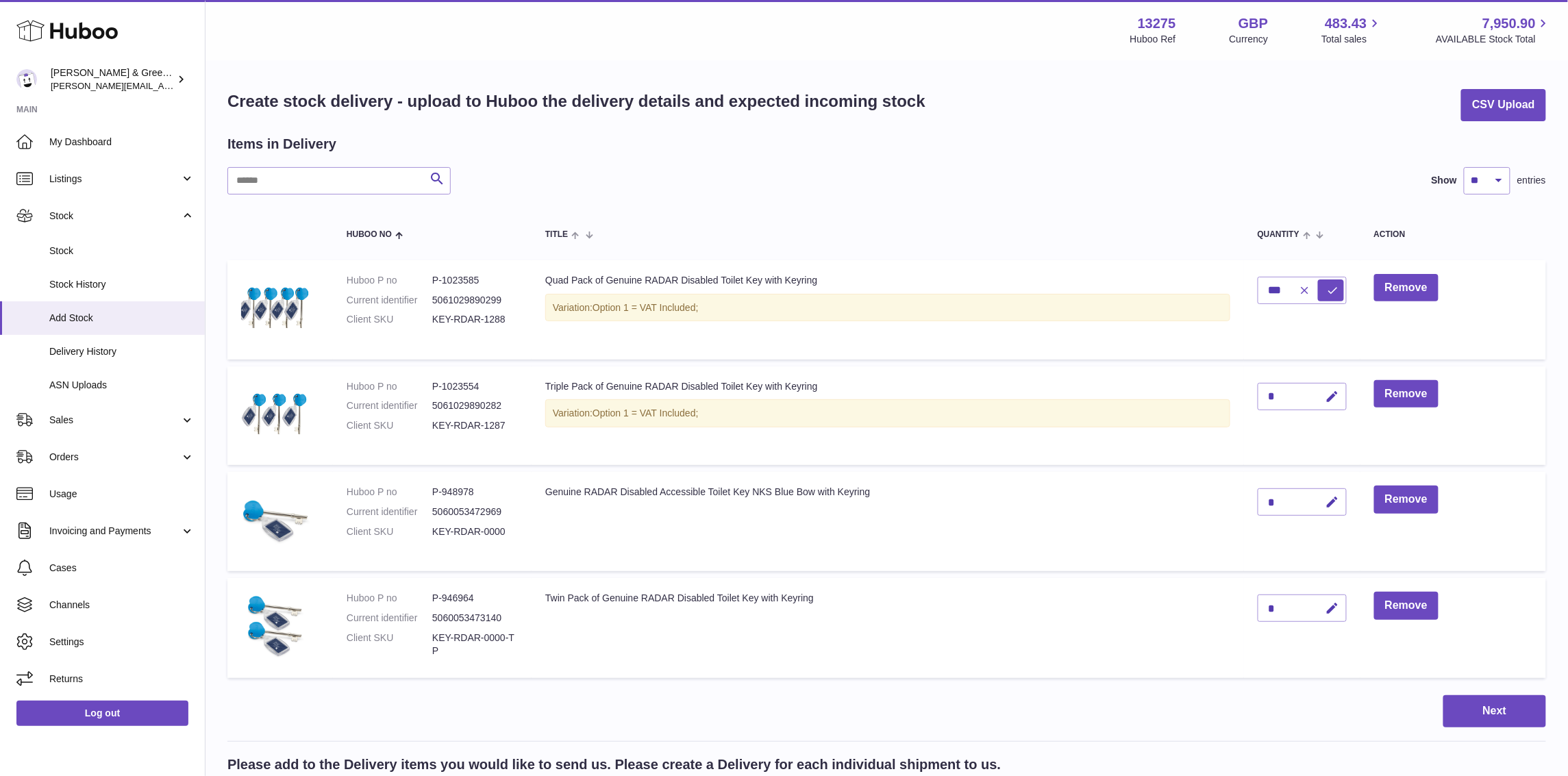
click at [1305, 284] on icon "button" at bounding box center [1305, 290] width 13 height 13
type input "*"
click at [1304, 286] on div "*" at bounding box center [1302, 290] width 89 height 27
click at [1276, 290] on div "*" at bounding box center [1302, 290] width 89 height 27
click at [1327, 279] on button "button" at bounding box center [1330, 290] width 32 height 28
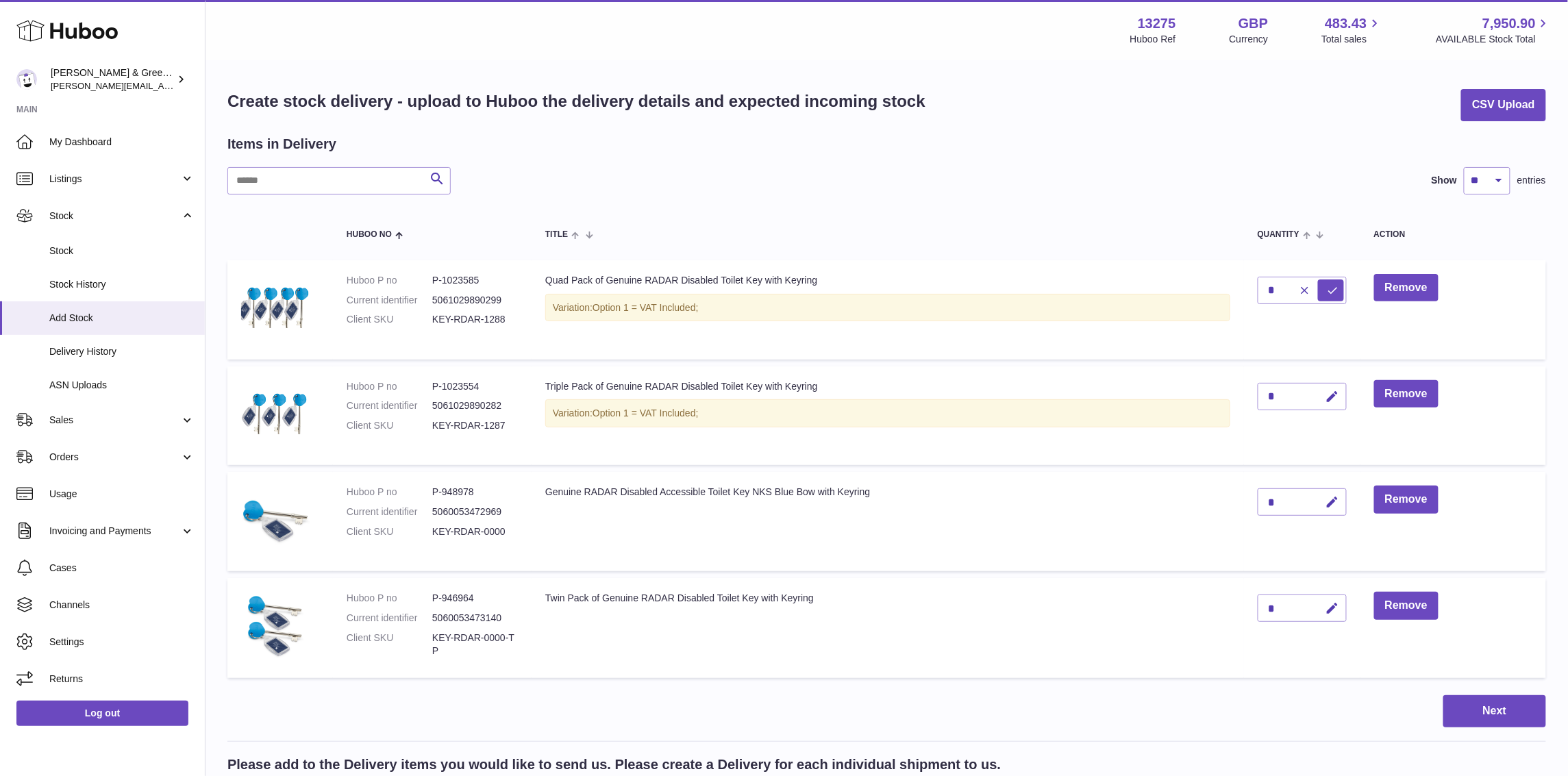
drag, startPoint x: 1293, startPoint y: 292, endPoint x: 1267, endPoint y: 297, distance: 26.5
click at [1267, 297] on div "*" at bounding box center [1302, 290] width 89 height 27
drag, startPoint x: 1310, startPoint y: 276, endPoint x: 1302, endPoint y: 285, distance: 12.0
click at [1310, 277] on input "*" at bounding box center [1302, 290] width 89 height 27
click at [1301, 287] on icon "button" at bounding box center [1305, 290] width 13 height 13
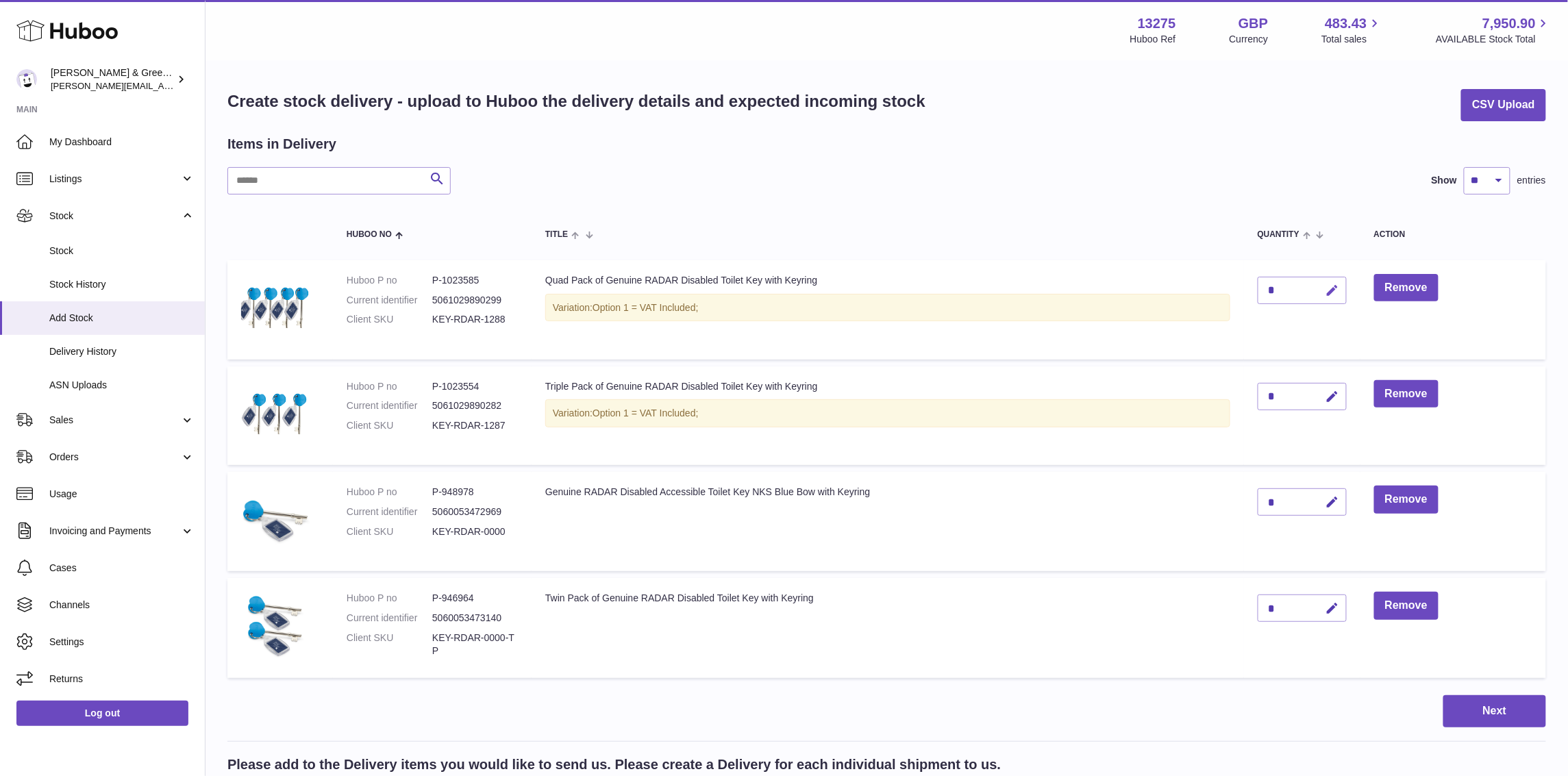
drag, startPoint x: 1282, startPoint y: 290, endPoint x: 1326, endPoint y: 281, distance: 44.9
click at [1301, 284] on div "*" at bounding box center [1302, 290] width 89 height 27
click at [1330, 284] on icon "button" at bounding box center [1333, 291] width 15 height 15
type input "**"
click at [1331, 285] on icon "submit" at bounding box center [1333, 290] width 13 height 13
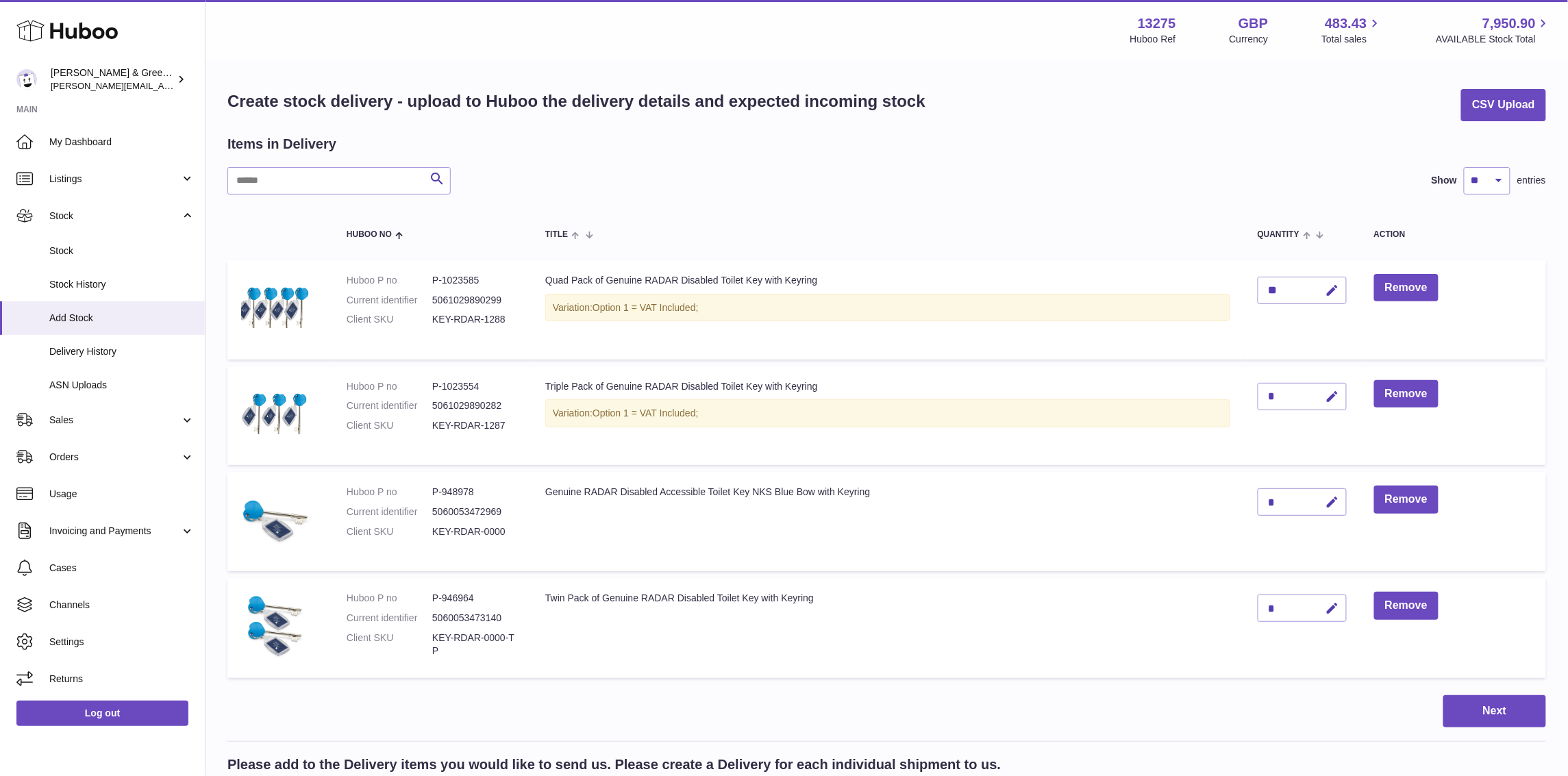
click at [1327, 396] on icon "button" at bounding box center [1333, 397] width 15 height 15
type input "**"
click at [1334, 387] on button "submit" at bounding box center [1330, 397] width 26 height 22
click at [1330, 500] on icon "button" at bounding box center [1333, 502] width 15 height 15
drag, startPoint x: 1286, startPoint y: 499, endPoint x: 1268, endPoint y: 506, distance: 19.3
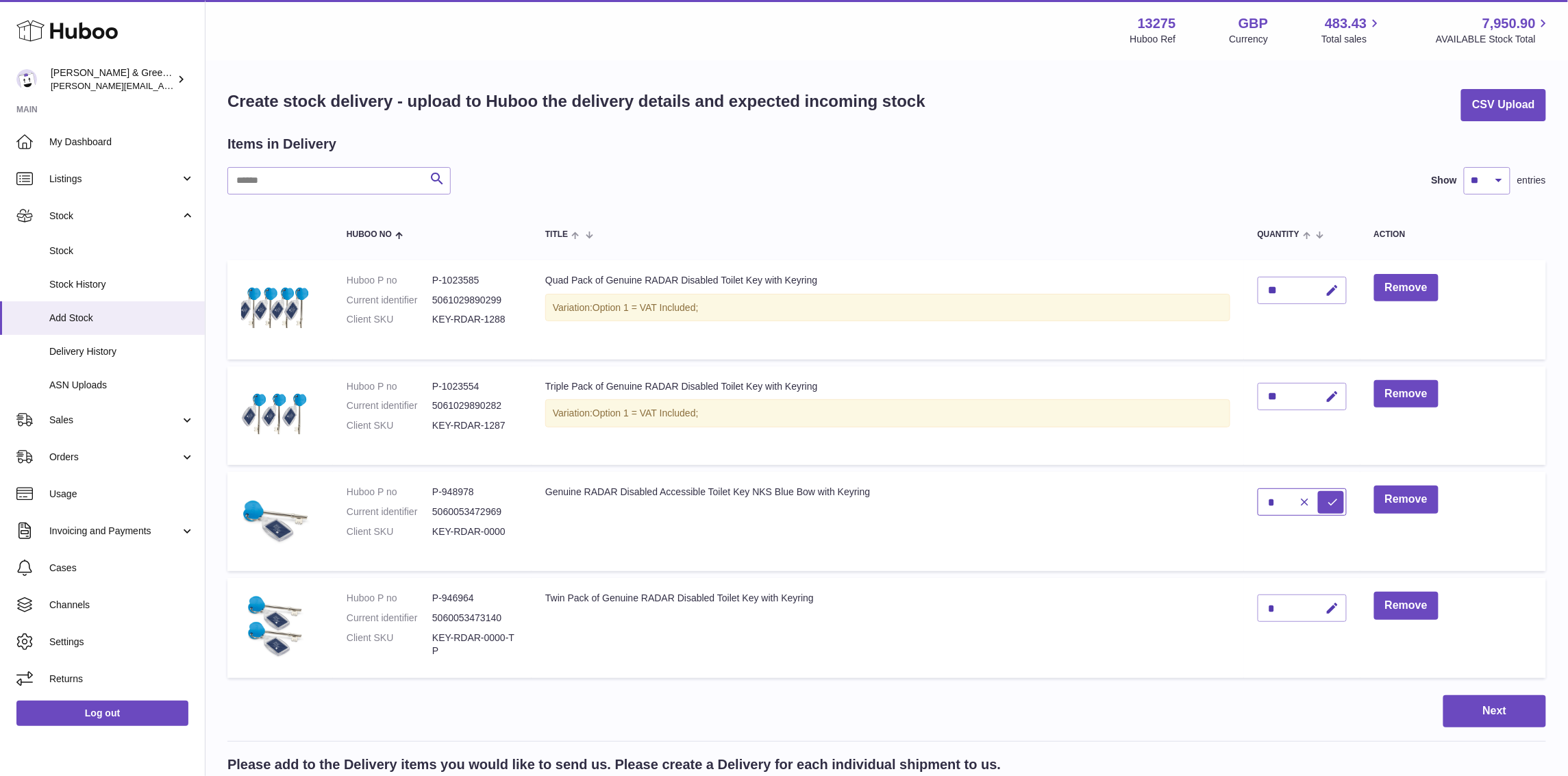
click at [1268, 506] on input "*" at bounding box center [1302, 502] width 89 height 27
type input "***"
click at [1342, 496] on button "submit" at bounding box center [1330, 502] width 26 height 22
click at [1328, 601] on icon "button" at bounding box center [1333, 609] width 15 height 15
drag, startPoint x: 1287, startPoint y: 602, endPoint x: 1259, endPoint y: 612, distance: 29.7
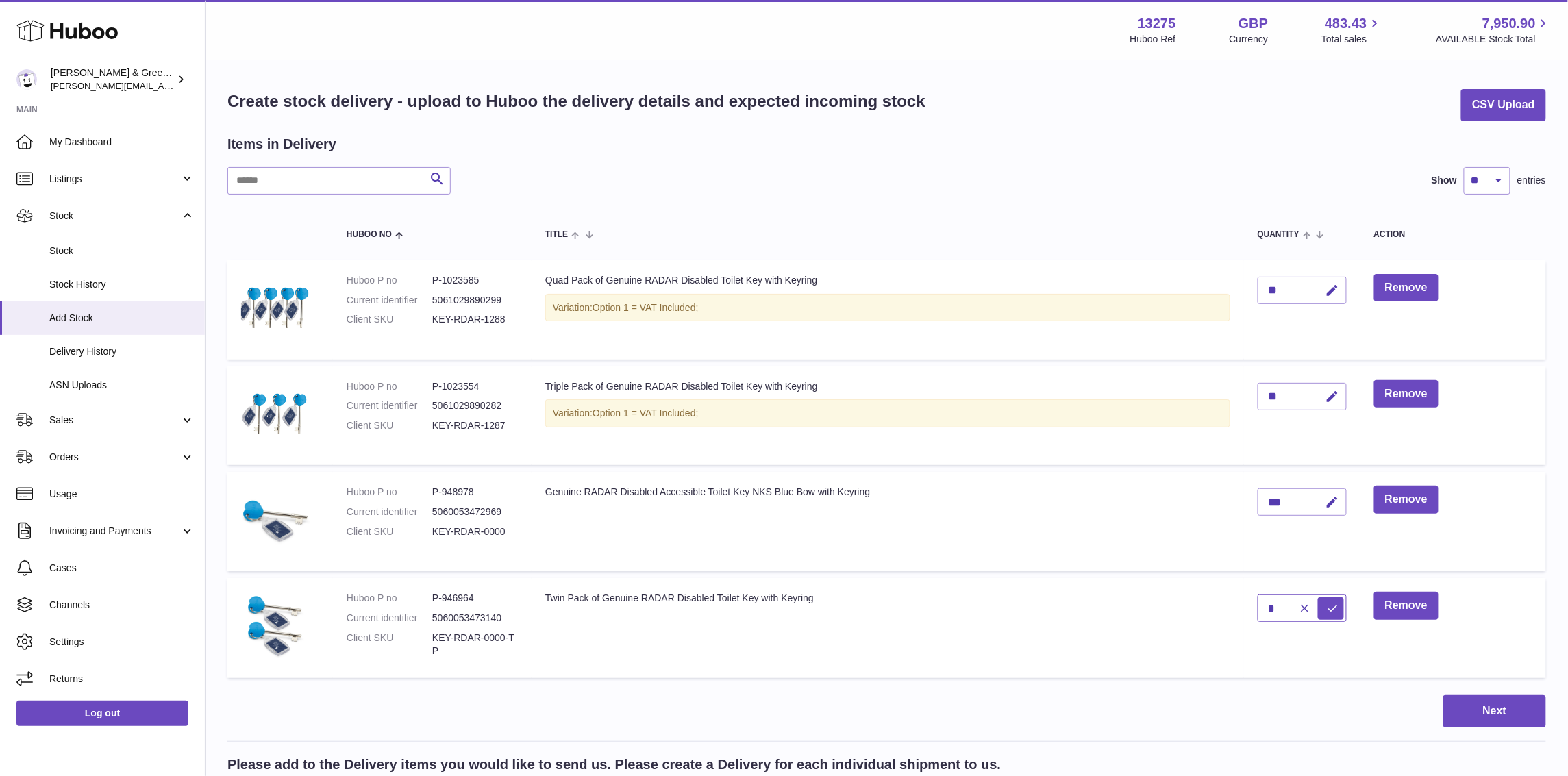
click at [1259, 612] on input "*" at bounding box center [1302, 608] width 89 height 27
type input "***"
click at [1332, 611] on icon "submit" at bounding box center [1333, 609] width 13 height 13
click at [1466, 705] on button "Next" at bounding box center [1494, 710] width 103 height 32
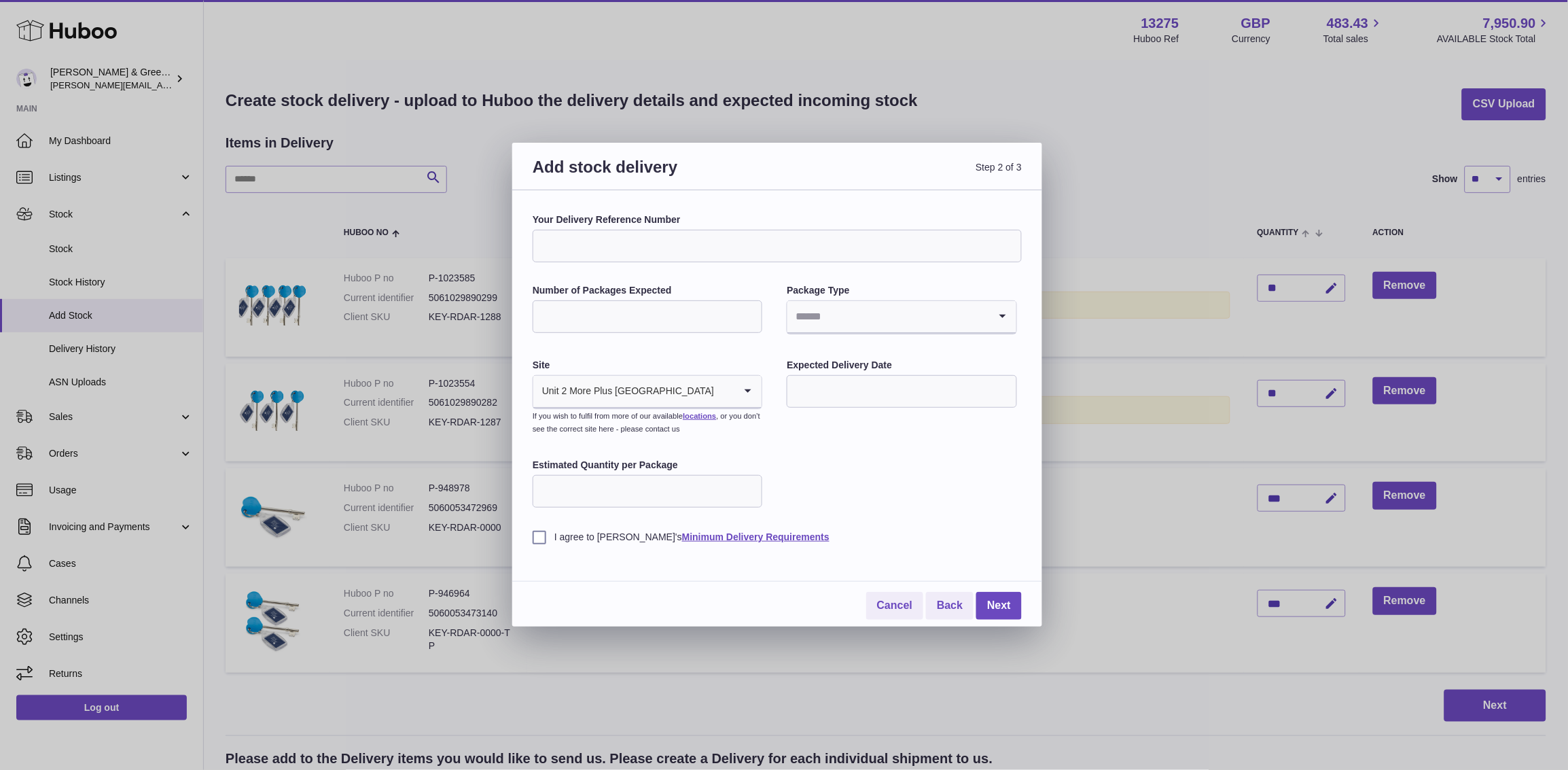
click at [699, 227] on div "Your Delivery Reference Number" at bounding box center [777, 237] width 489 height 49
drag, startPoint x: 696, startPoint y: 234, endPoint x: 690, endPoint y: 245, distance: 12.5
click at [696, 235] on input "Your Delivery Reference Number" at bounding box center [777, 246] width 489 height 32
type input "**********"
click at [654, 304] on input "Number of Packages Expected" at bounding box center [647, 317] width 229 height 32
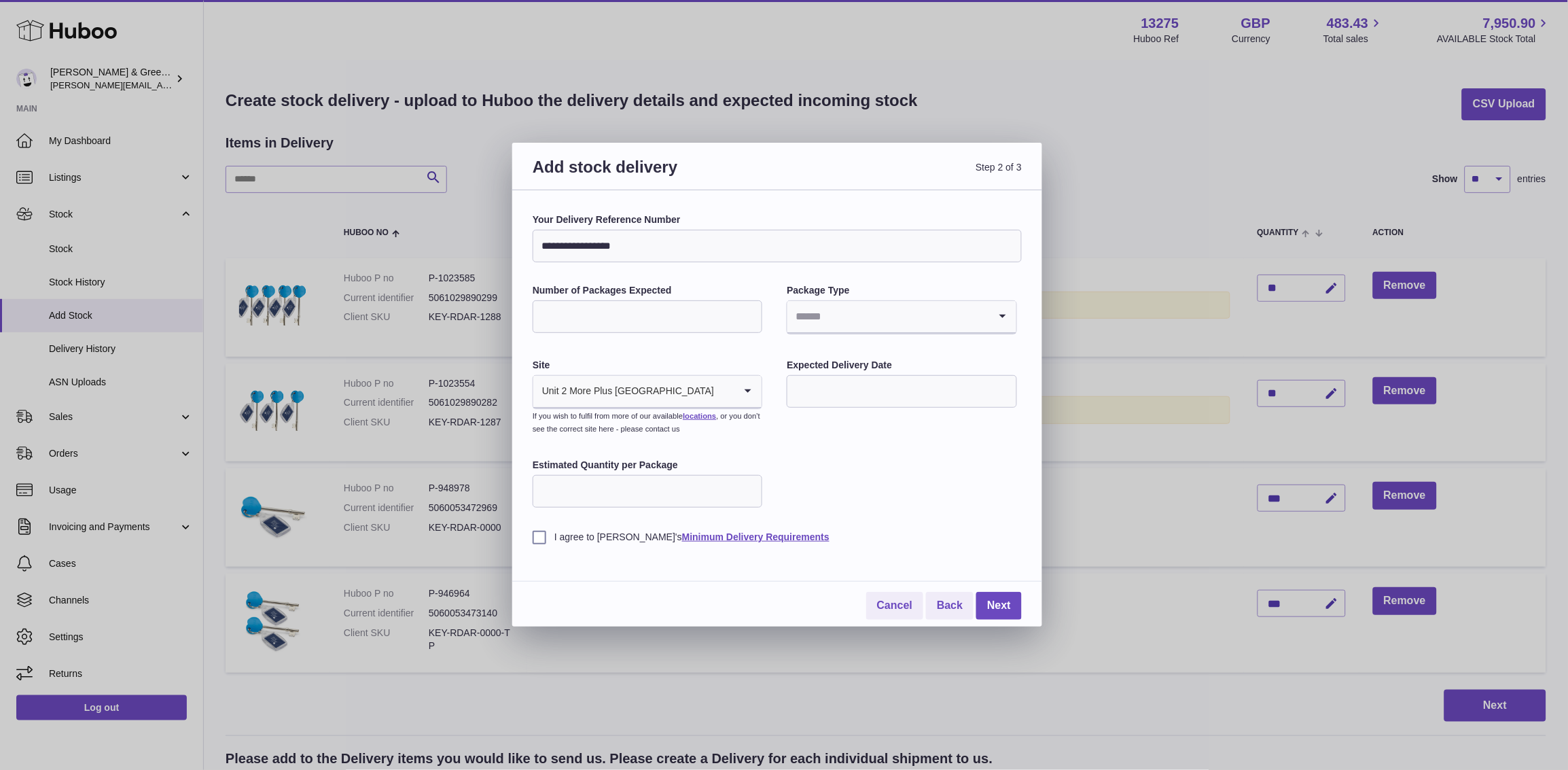
drag, startPoint x: 578, startPoint y: 323, endPoint x: 534, endPoint y: 322, distance: 44.0
click at [534, 322] on input "*" at bounding box center [647, 317] width 229 height 32
type input "*"
click at [842, 308] on input "Search for option" at bounding box center [887, 316] width 201 height 32
click at [829, 400] on li "Boxes" at bounding box center [901, 408] width 227 height 27
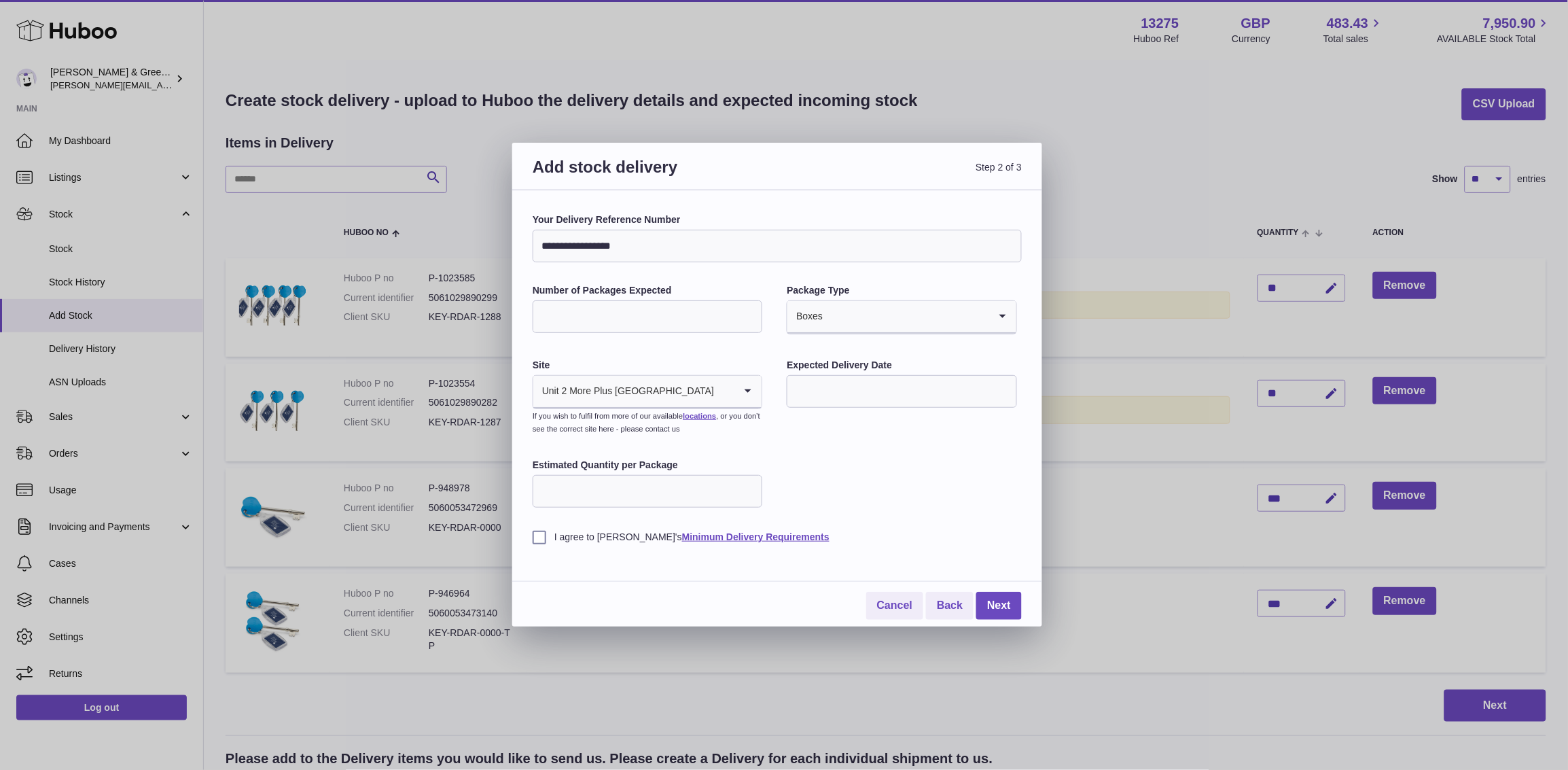
click at [829, 397] on input "text" at bounding box center [902, 392] width 229 height 32
click at [947, 510] on span "13" at bounding box center [944, 504] width 24 height 24
type input "**********"
click at [634, 507] on input "Estimated Quantity per Package" at bounding box center [647, 491] width 229 height 32
click at [636, 489] on input "Estimated Quantity per Package" at bounding box center [647, 491] width 229 height 32
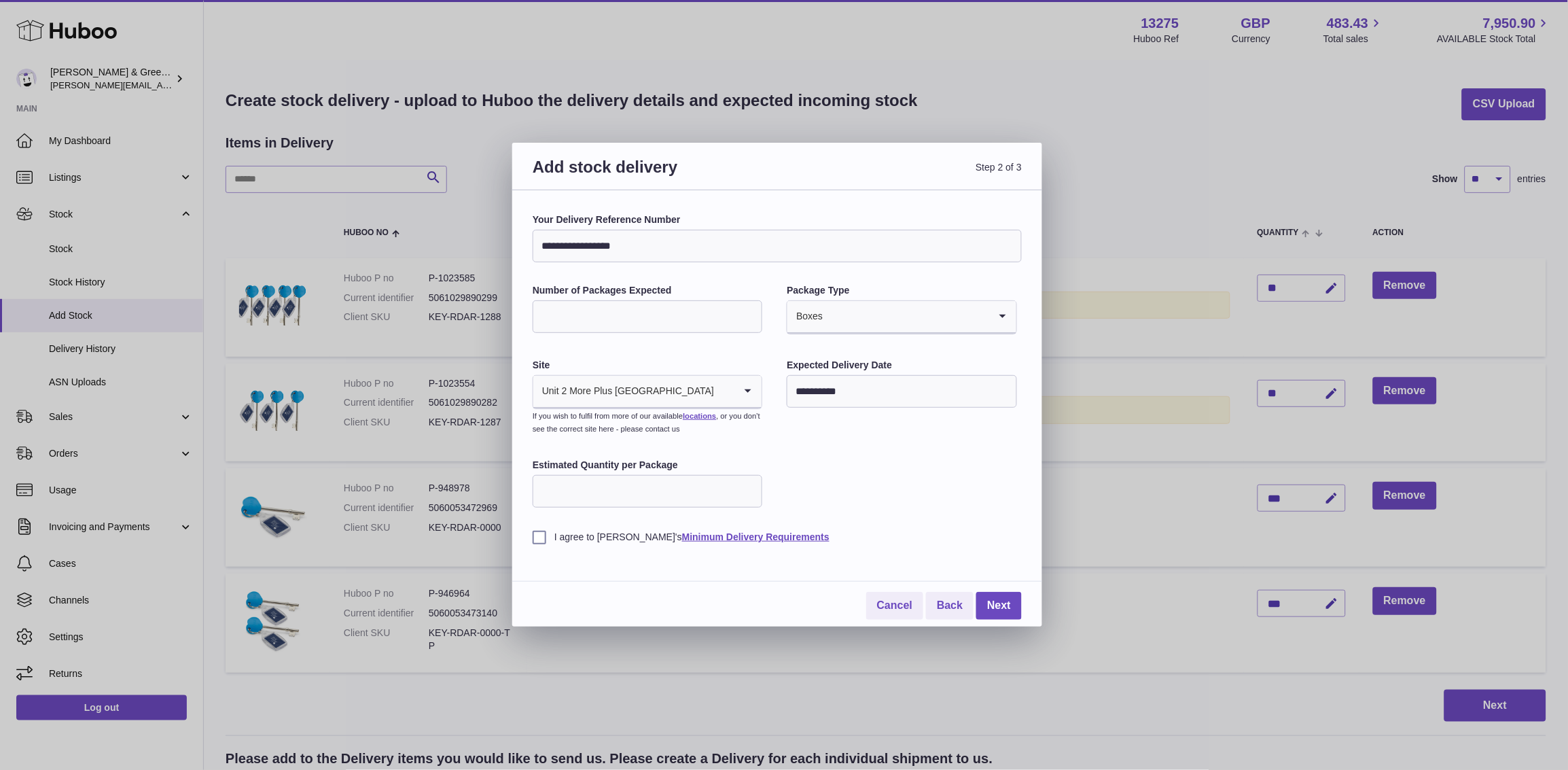
type input "**"
drag, startPoint x: 580, startPoint y: 329, endPoint x: 534, endPoint y: 325, distance: 46.2
click at [534, 325] on input "*" at bounding box center [647, 317] width 229 height 32
type input "*"
click at [885, 534] on label "I agree to Huboo's Minimum Delivery Requirements" at bounding box center [777, 537] width 489 height 13
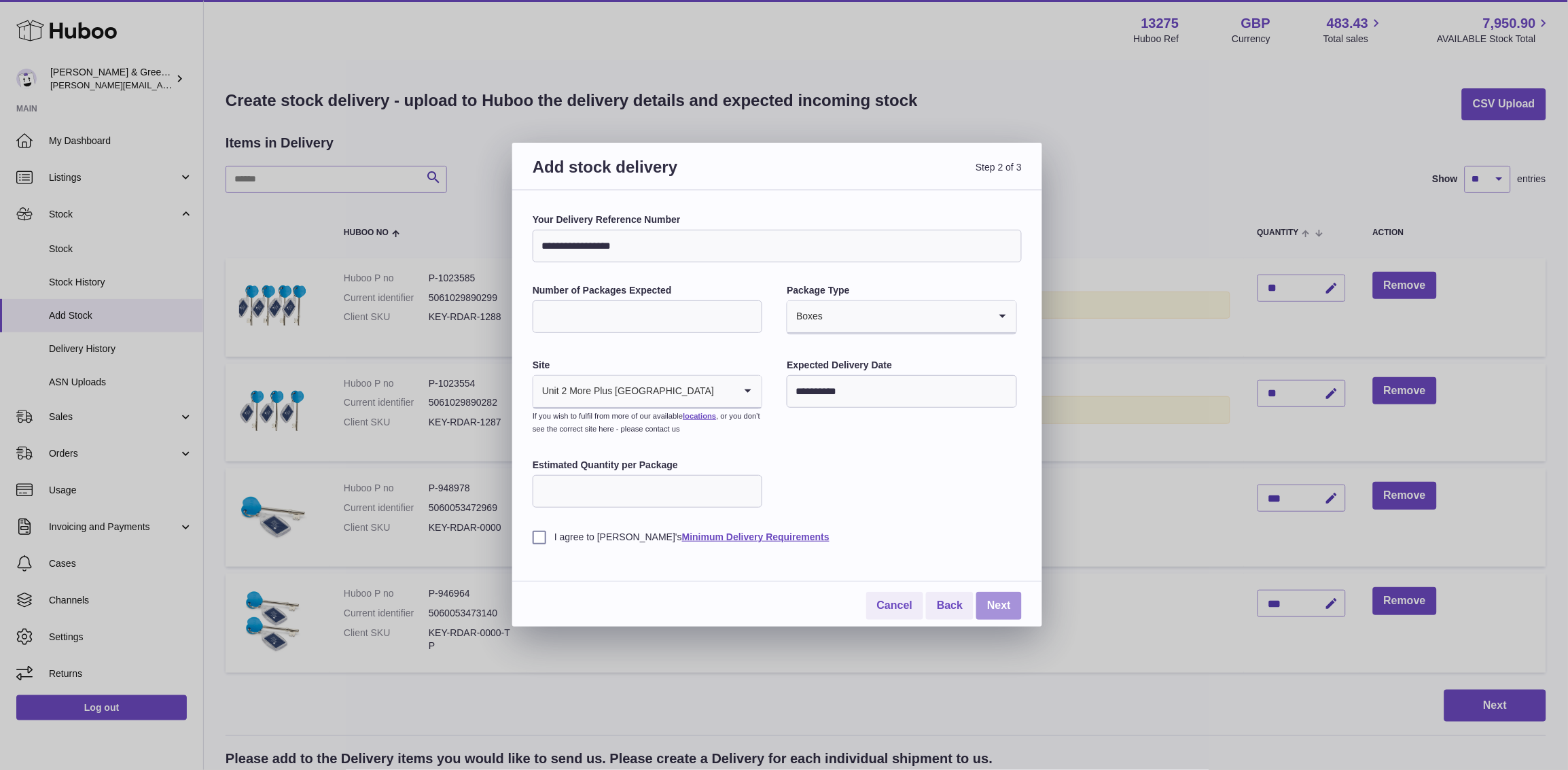
click at [979, 605] on link "Next" at bounding box center [999, 606] width 45 height 28
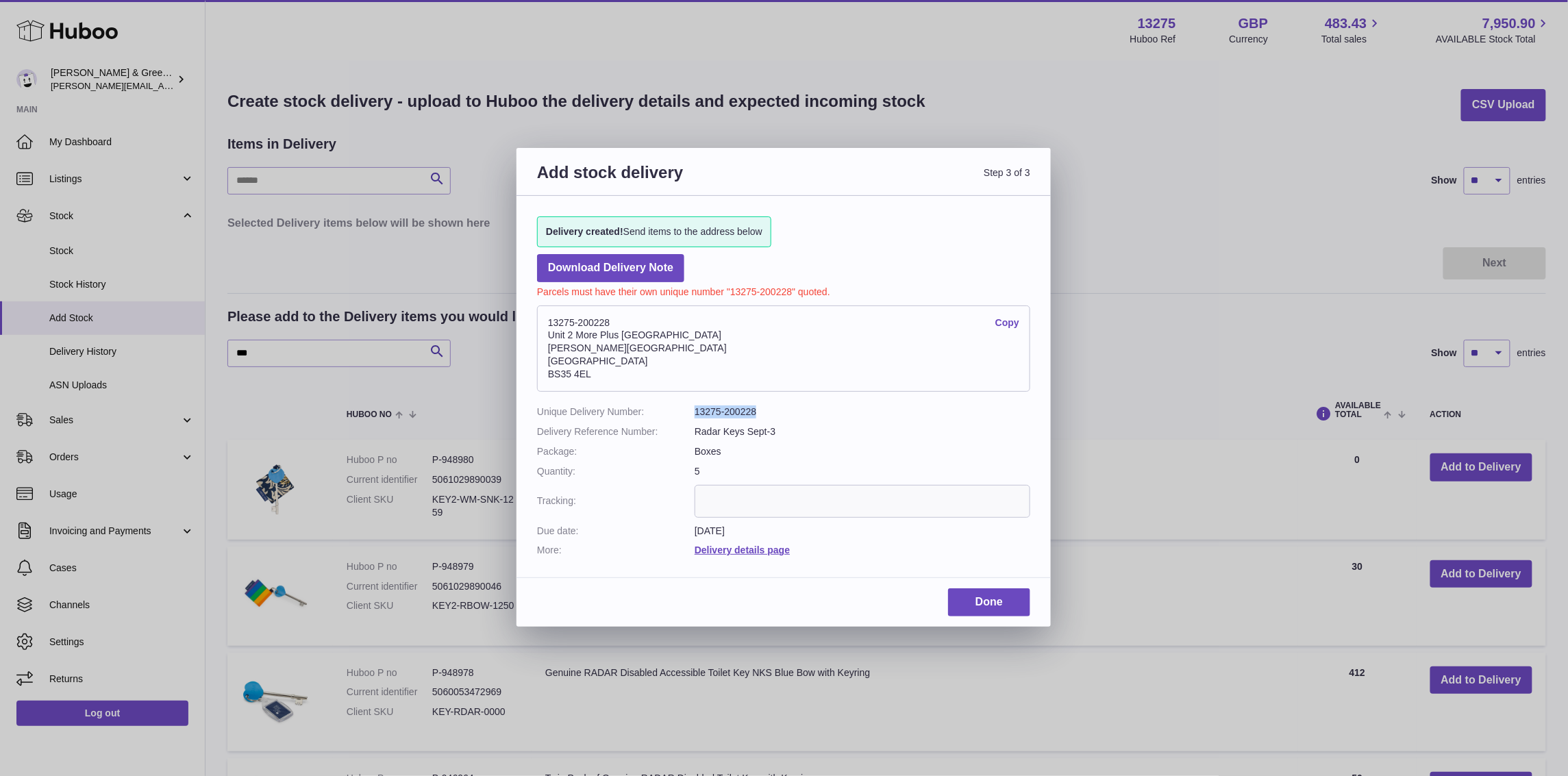
drag, startPoint x: 764, startPoint y: 411, endPoint x: 695, endPoint y: 415, distance: 69.1
click at [695, 415] on dd "13275-200228" at bounding box center [862, 412] width 336 height 13
copy dd "13275-200228"
click at [976, 596] on link "Done" at bounding box center [989, 602] width 82 height 28
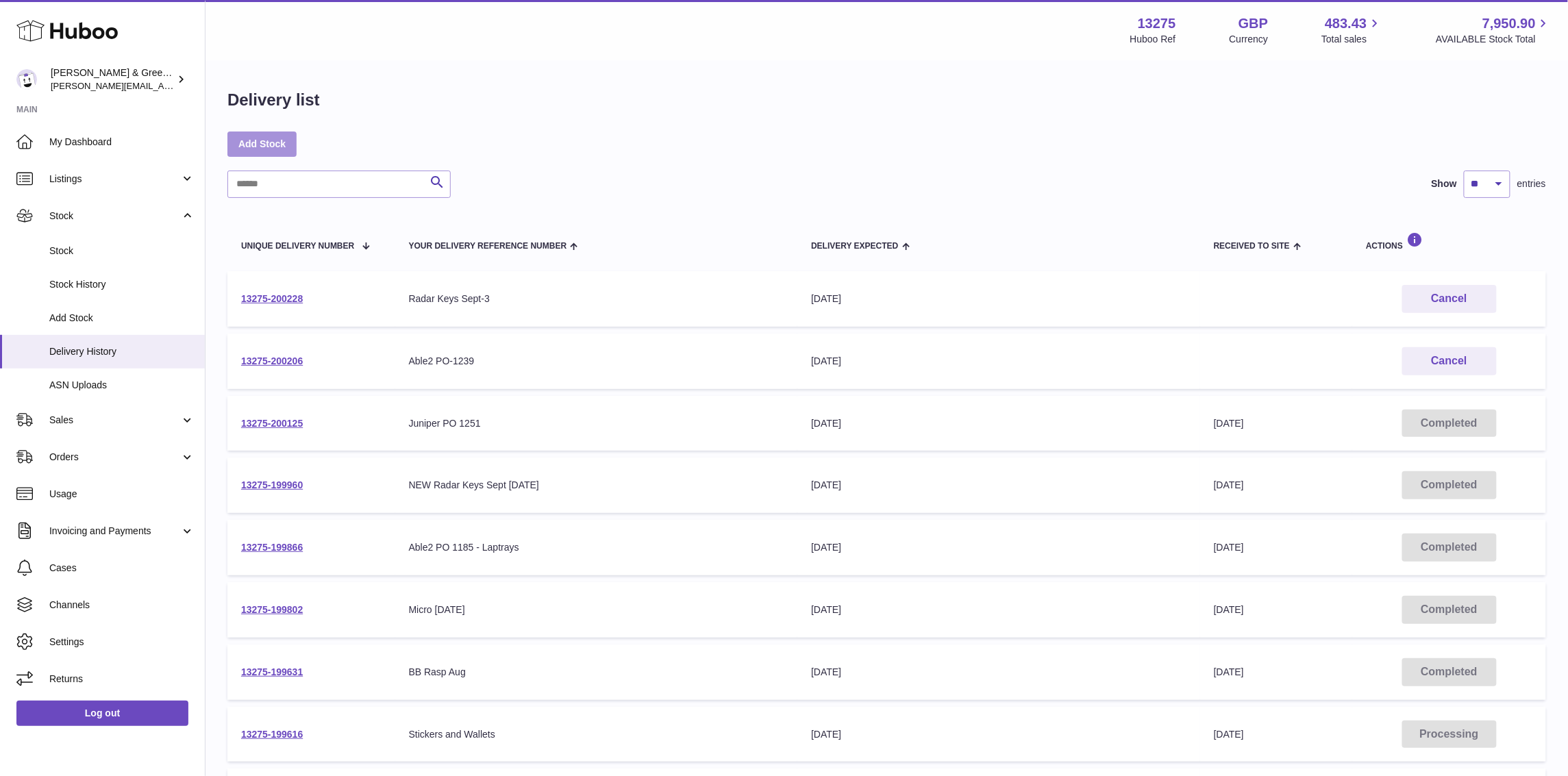
click at [245, 150] on link "Add Stock" at bounding box center [262, 144] width 69 height 25
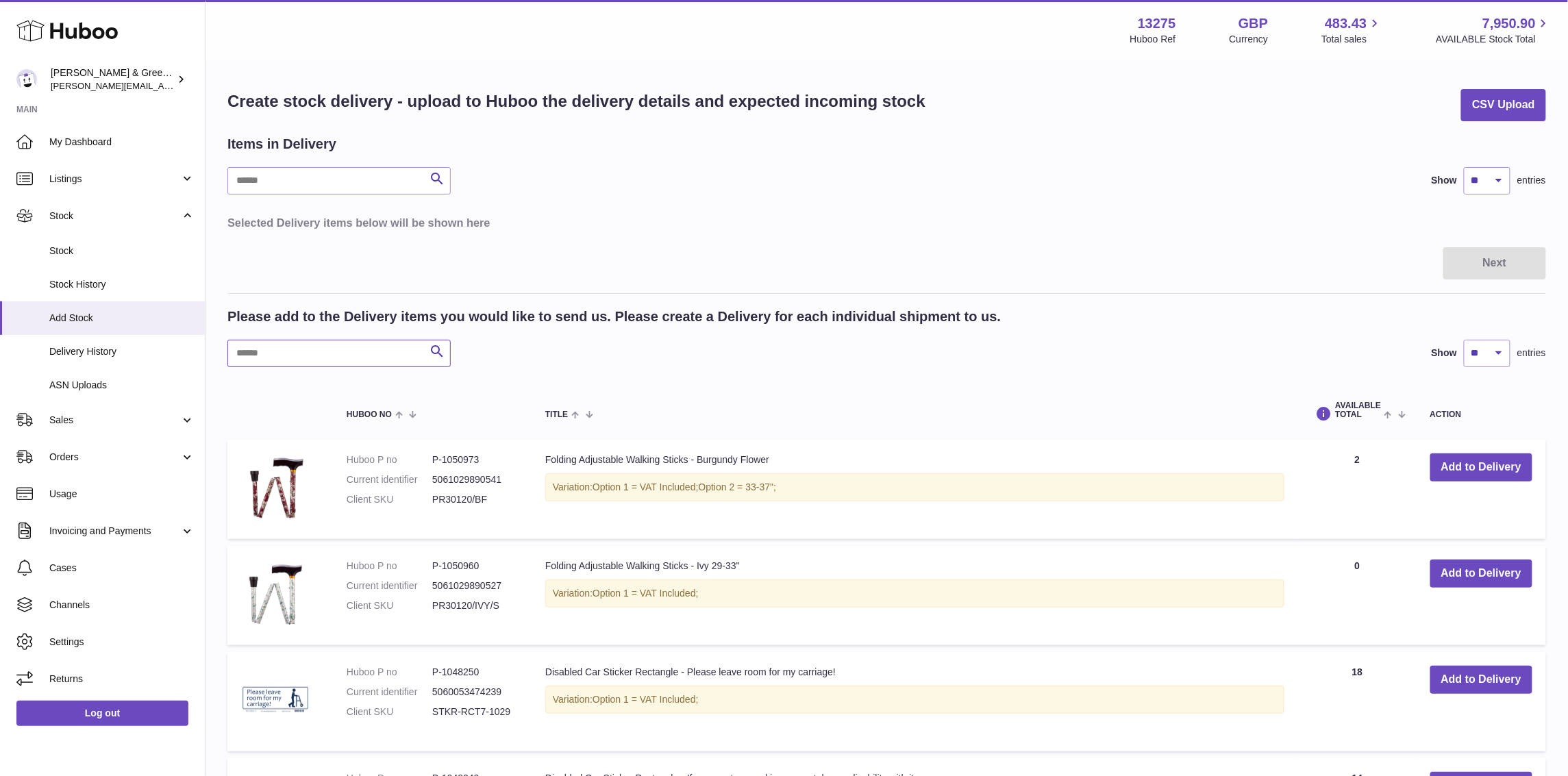
click at [302, 363] on input "text" at bounding box center [339, 353] width 223 height 27
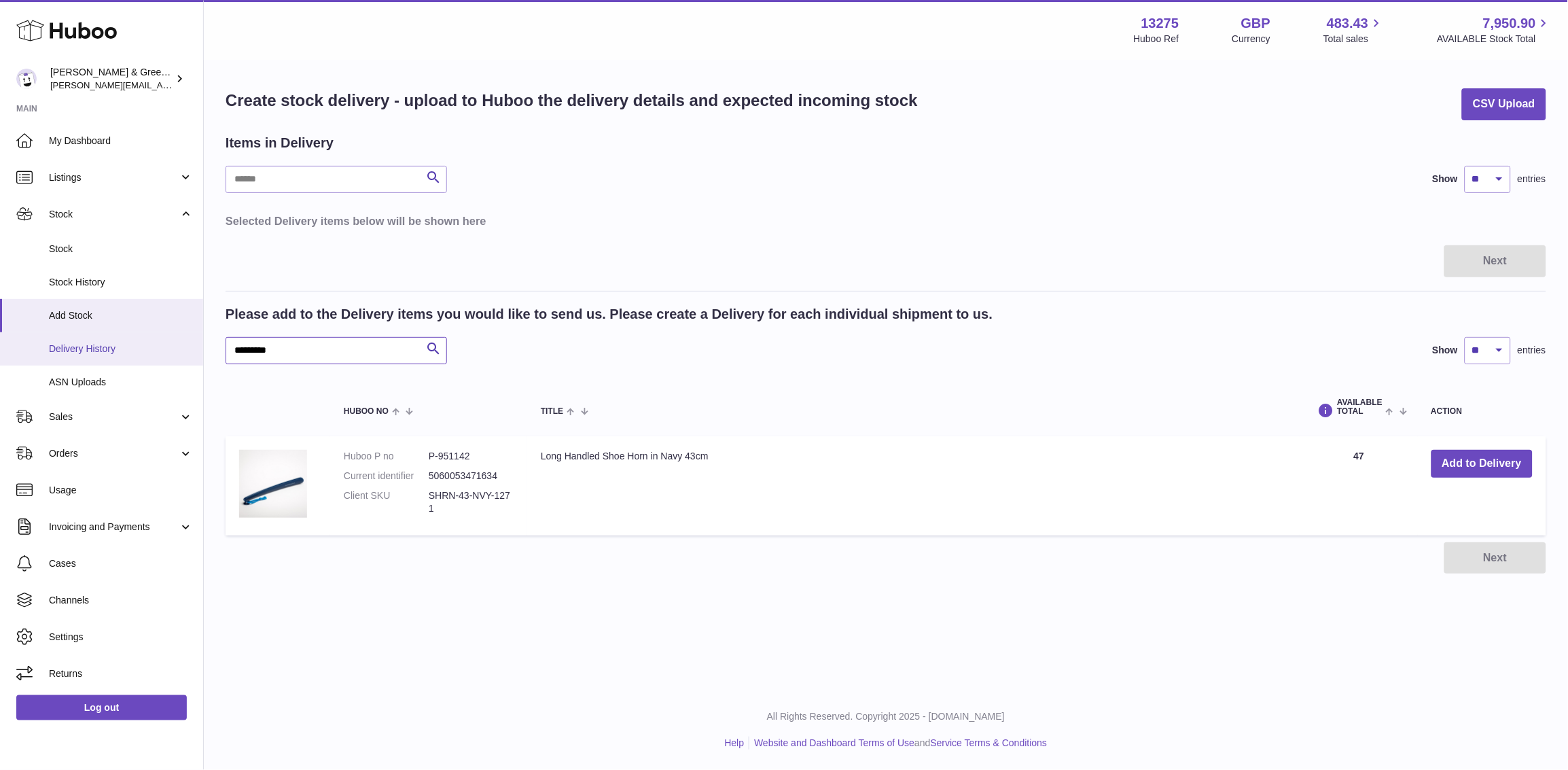
drag, startPoint x: 295, startPoint y: 345, endPoint x: 151, endPoint y: 360, distance: 144.8
click at [144, 362] on div "Huboo [PERSON_NAME] & Green Ltd [PERSON_NAME][EMAIL_ADDRESS][DOMAIN_NAME] Main …" at bounding box center [784, 385] width 1568 height 770
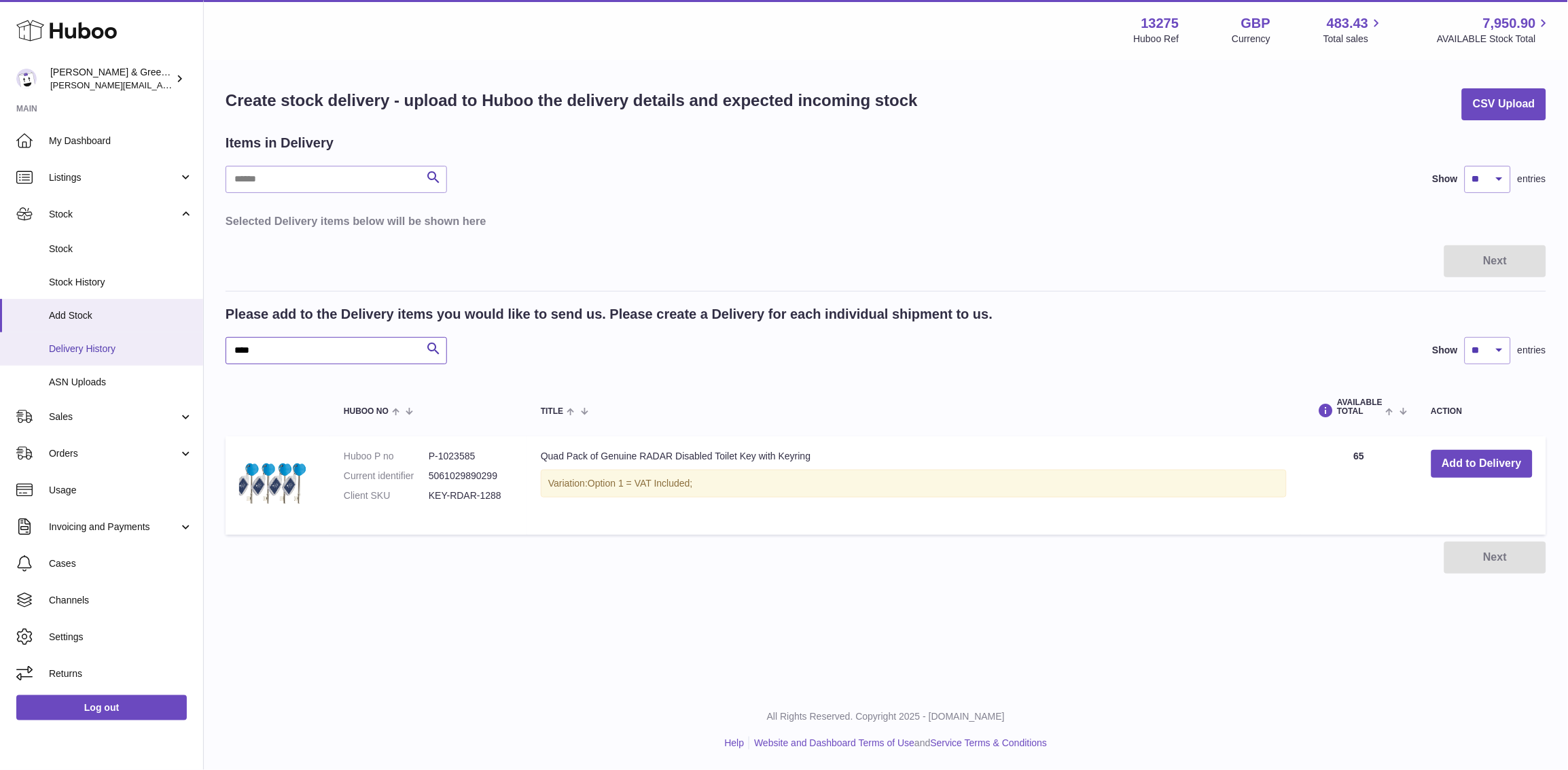
drag, startPoint x: 308, startPoint y: 354, endPoint x: 174, endPoint y: 358, distance: 134.1
click at [174, 358] on div "Huboo [PERSON_NAME] & Green Ltd [PERSON_NAME][EMAIL_ADDRESS][DOMAIN_NAME] Main …" at bounding box center [784, 385] width 1568 height 770
click at [188, 370] on div "Huboo [PERSON_NAME] & Green Ltd [PERSON_NAME][EMAIL_ADDRESS][DOMAIN_NAME] Main …" at bounding box center [784, 385] width 1568 height 770
type input "****"
click at [1220, 138] on div "Items in Delivery" at bounding box center [886, 143] width 1321 height 18
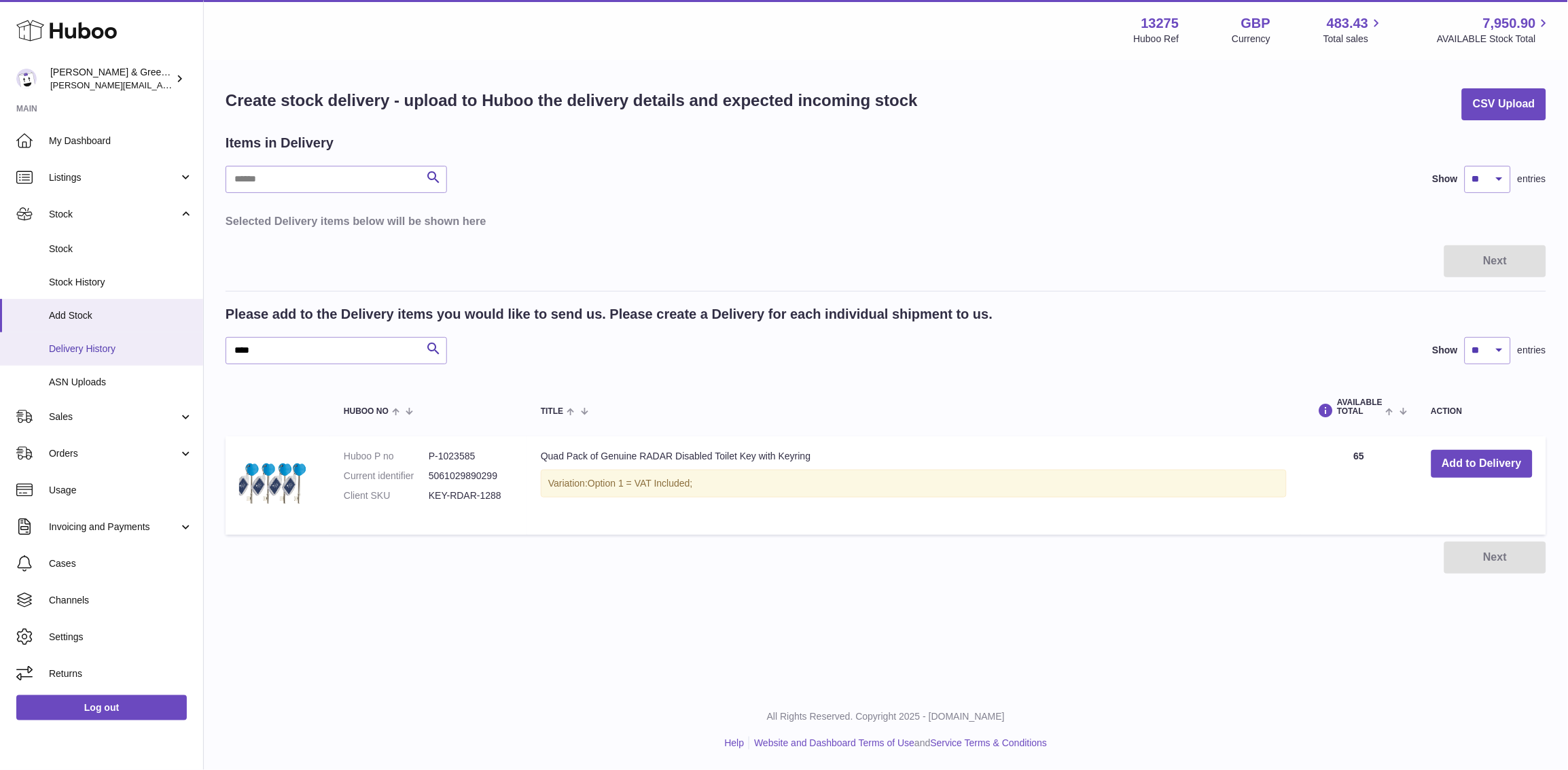
click at [103, 342] on span "Delivery History" at bounding box center [121, 348] width 144 height 13
